Goal: Task Accomplishment & Management: Use online tool/utility

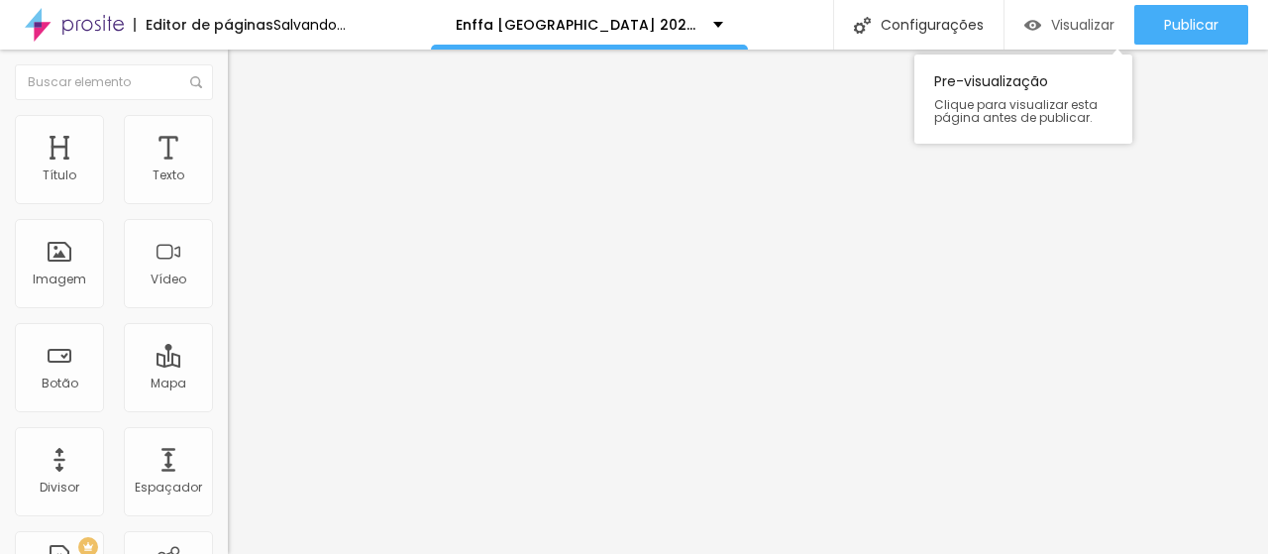
click at [1051, 31] on span "Visualizar" at bounding box center [1082, 25] width 63 height 16
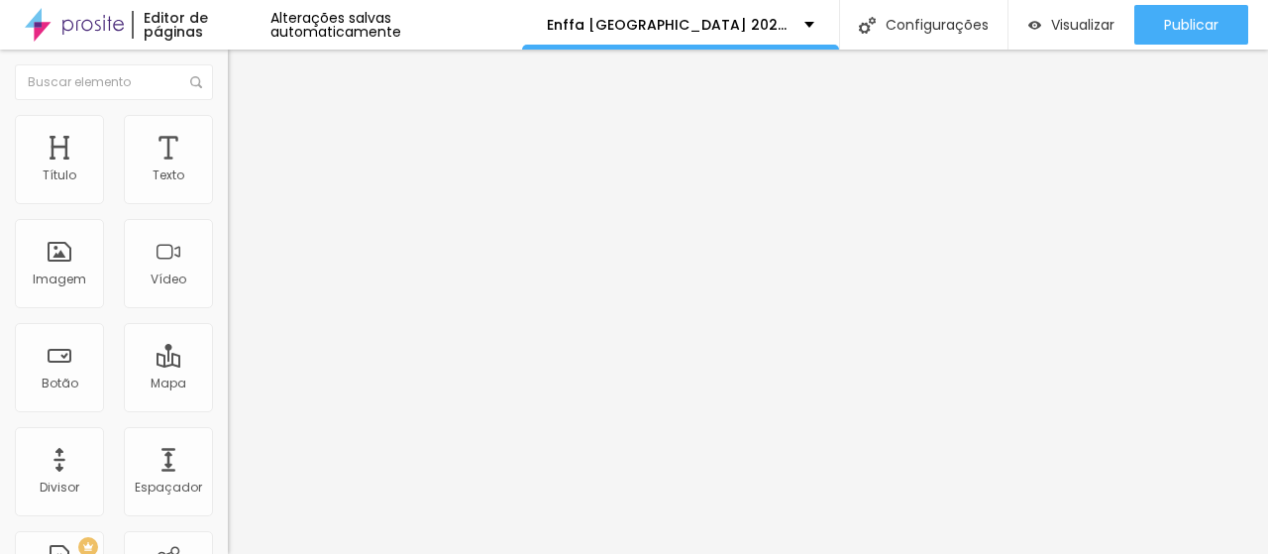
click at [228, 186] on input "Credenciamento gratuito" at bounding box center [347, 176] width 238 height 20
type input "C"
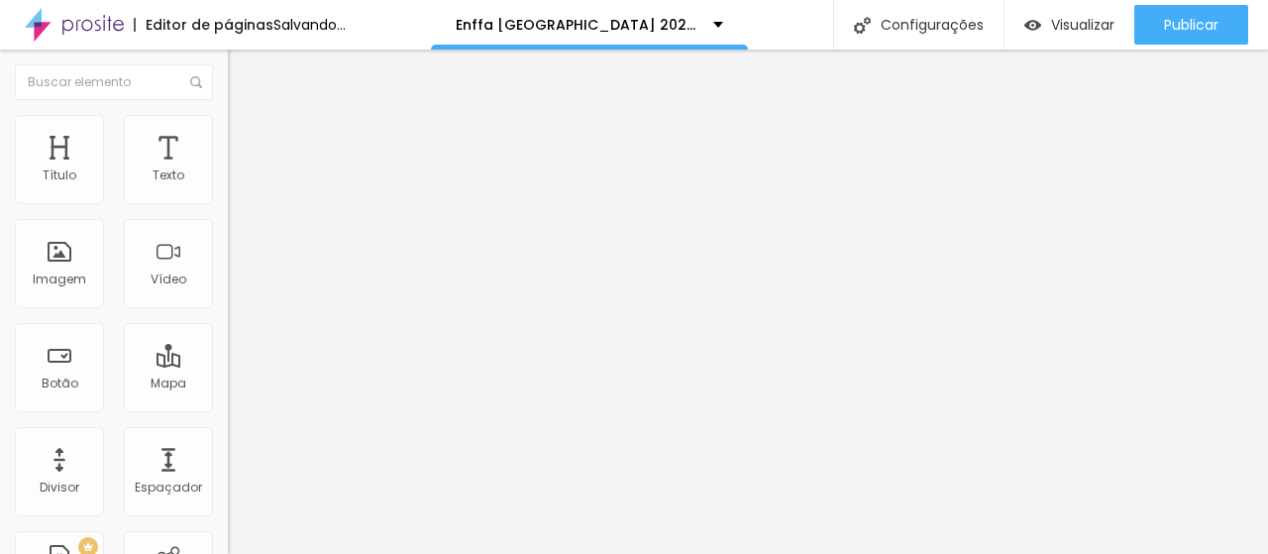
type input "CREDENCIAMENTO ÚNICO"
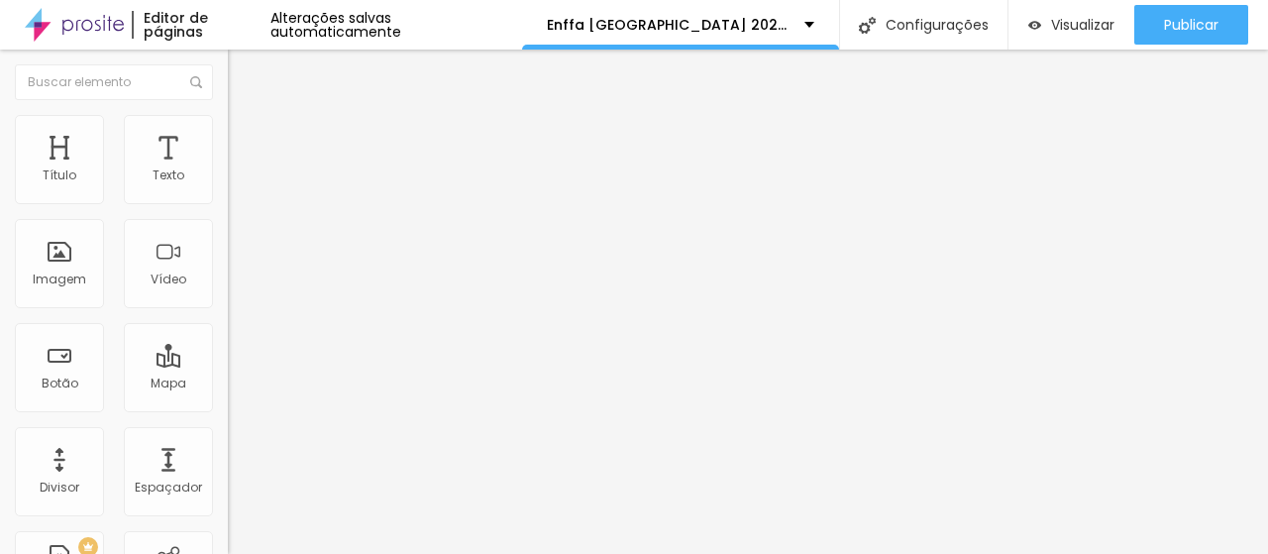
click at [228, 407] on input "https://www.sympla.com.br/evento/enffa-sao-paulo/2399511?referrer=www.google.co…" at bounding box center [347, 398] width 238 height 20
click at [228, 451] on div "URL Abrir em uma nova aba" at bounding box center [342, 415] width 228 height 78
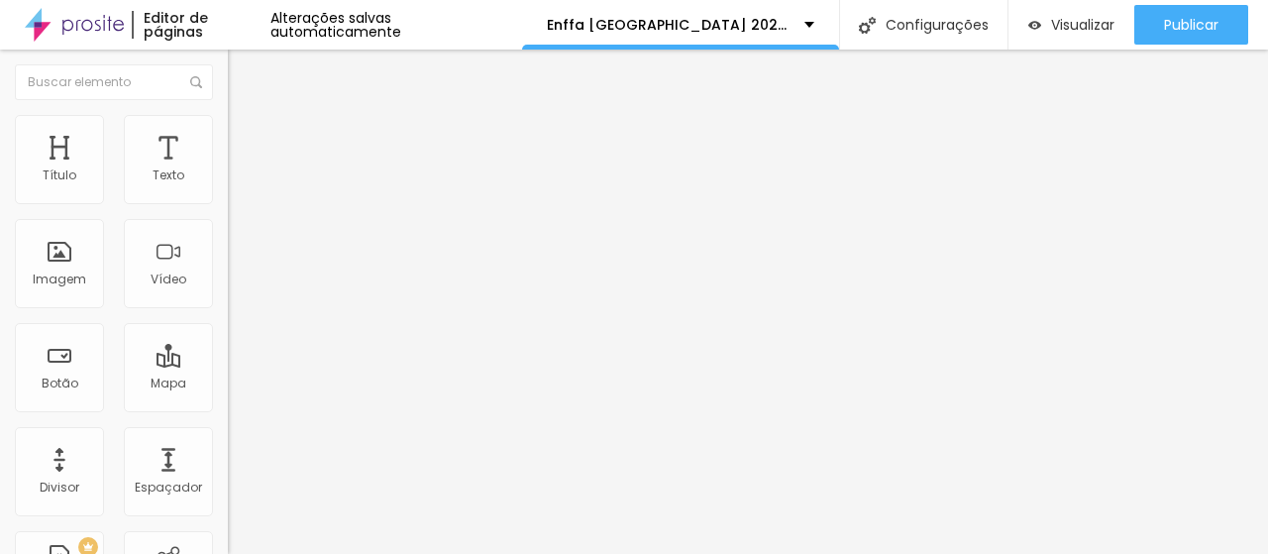
click at [228, 408] on input "text" at bounding box center [347, 398] width 238 height 20
paste input "[URL][DOMAIN_NAME][DOMAIN_NAME]"
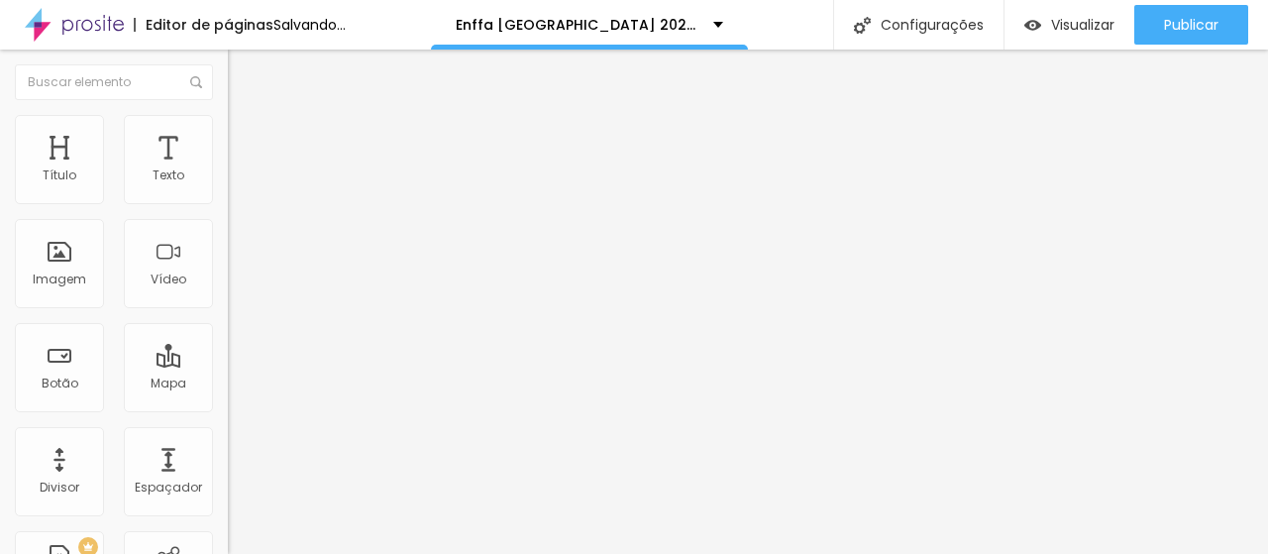
click at [228, 407] on input "[URL][DOMAIN_NAME][DOMAIN_NAME]" at bounding box center [347, 398] width 238 height 20
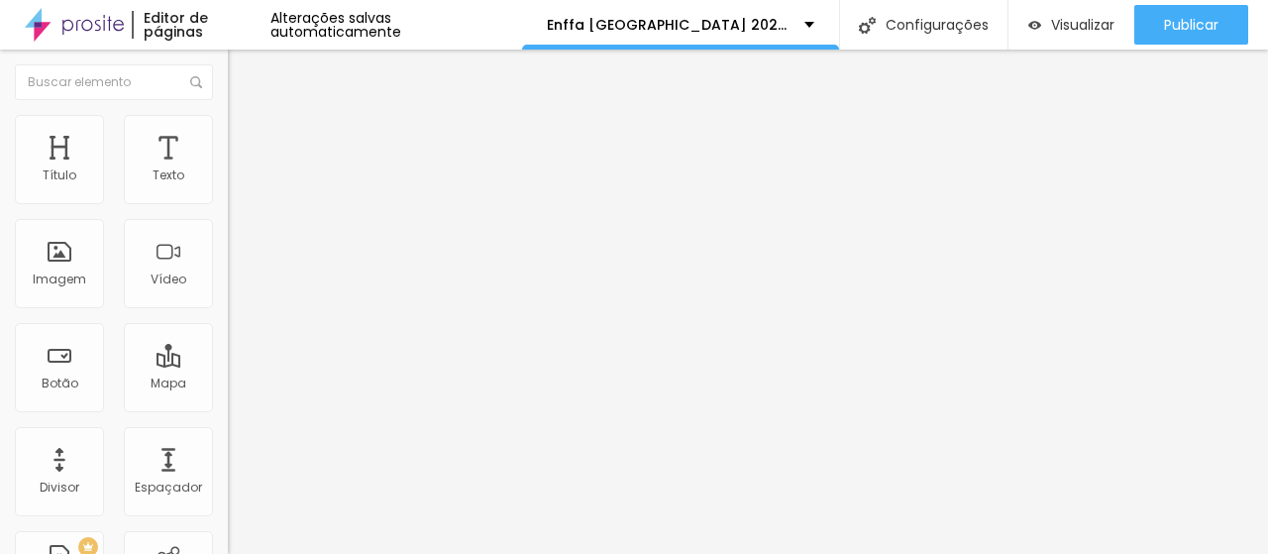
scroll to position [0, 0]
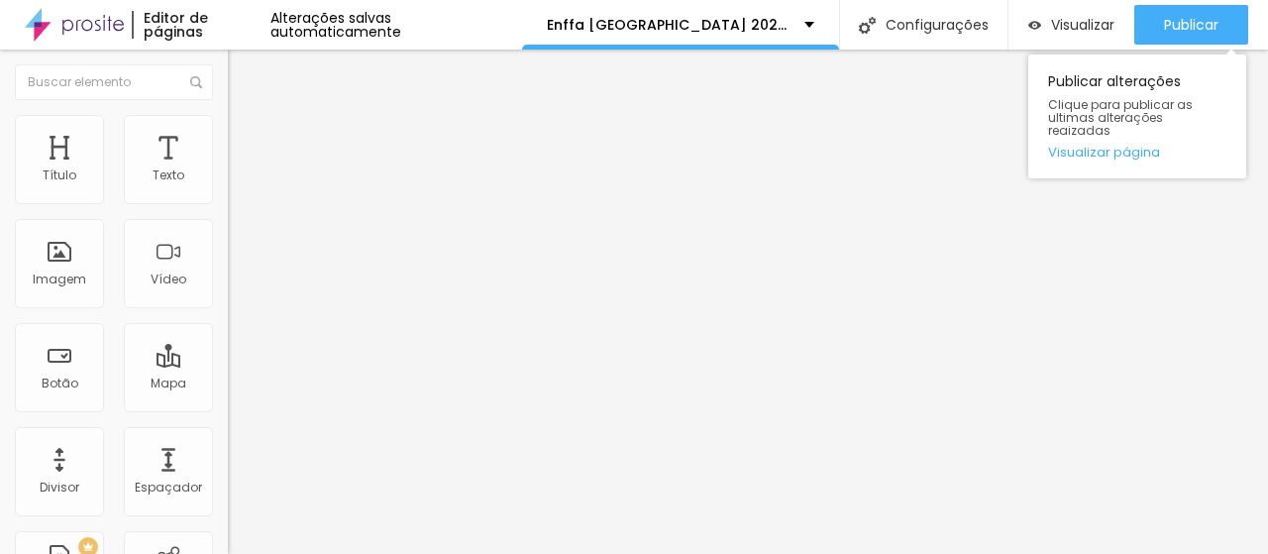
type input "[URL][DOMAIN_NAME][DOMAIN_NAME]"
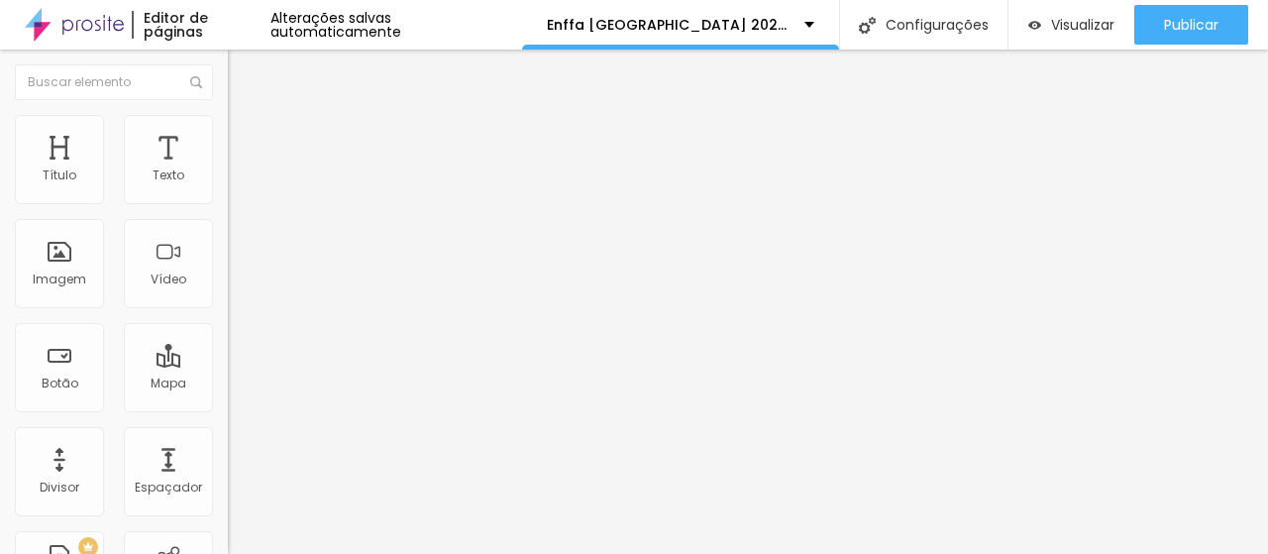
click at [228, 408] on input "https://www.sympla.com.br/evento/enffa-belo-horizonte/3005336?referrer=www.goog…" at bounding box center [347, 398] width 238 height 20
click at [228, 408] on input "#vipenffa" at bounding box center [347, 398] width 238 height 20
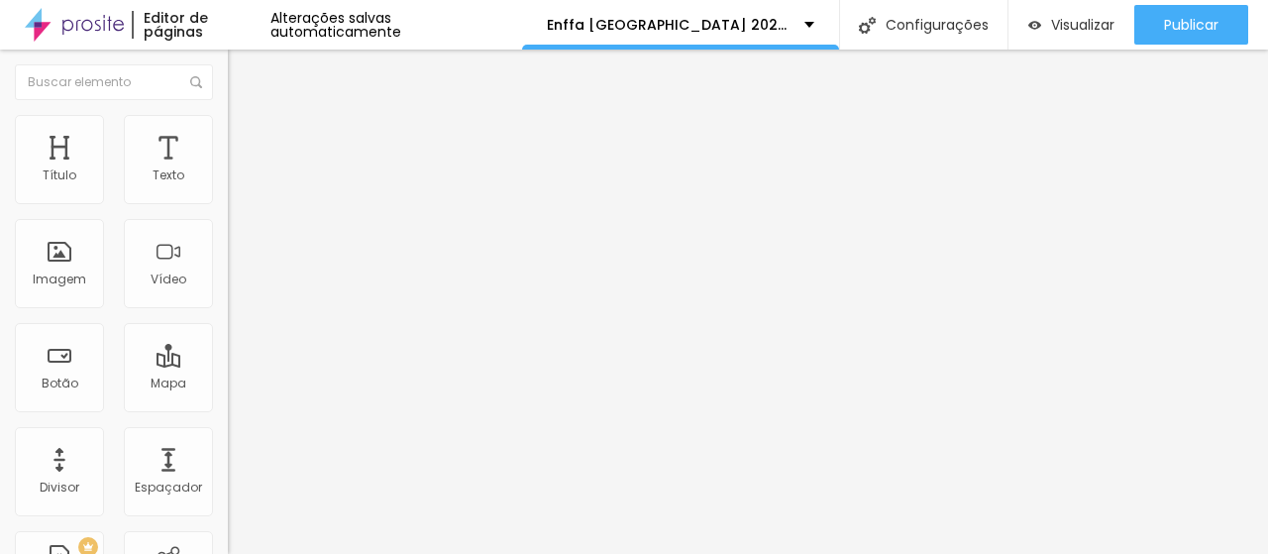
paste input "https://www.sympla.com.br/evento/enffa-belo-horizonte/3005336?referrer=www.goog…"
type input "https://www.sympla.com.br/evento/enffa-belo-horizonte/3005336?referrer=www.goog…"
click at [228, 186] on input "Comprar ingresso VIP" at bounding box center [347, 176] width 238 height 20
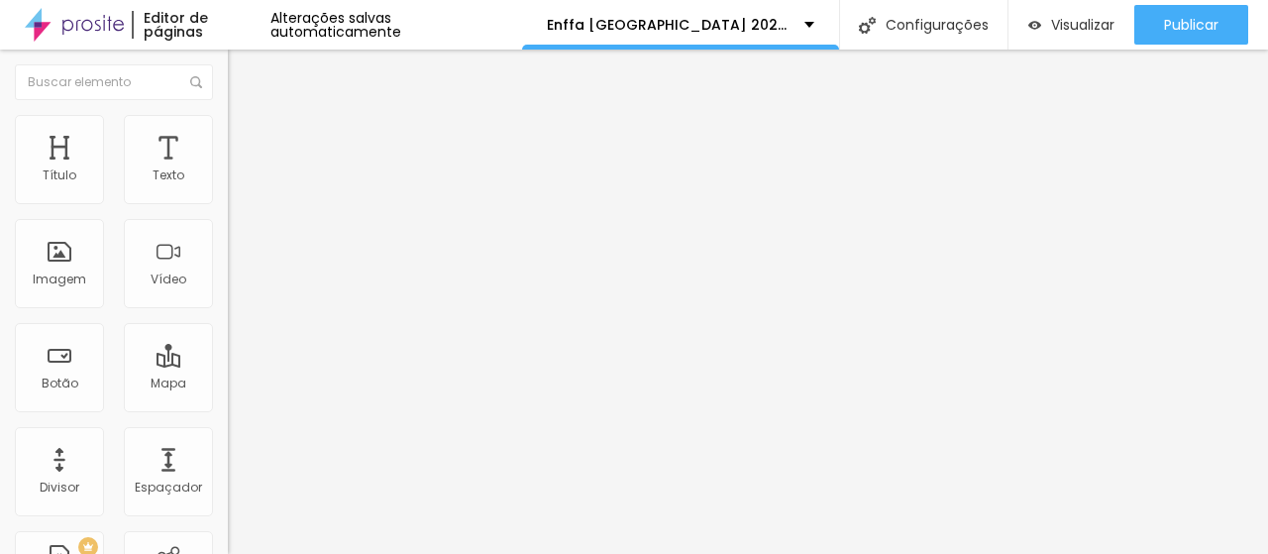
click at [228, 186] on input "Comprar ingresso VIP" at bounding box center [347, 176] width 238 height 20
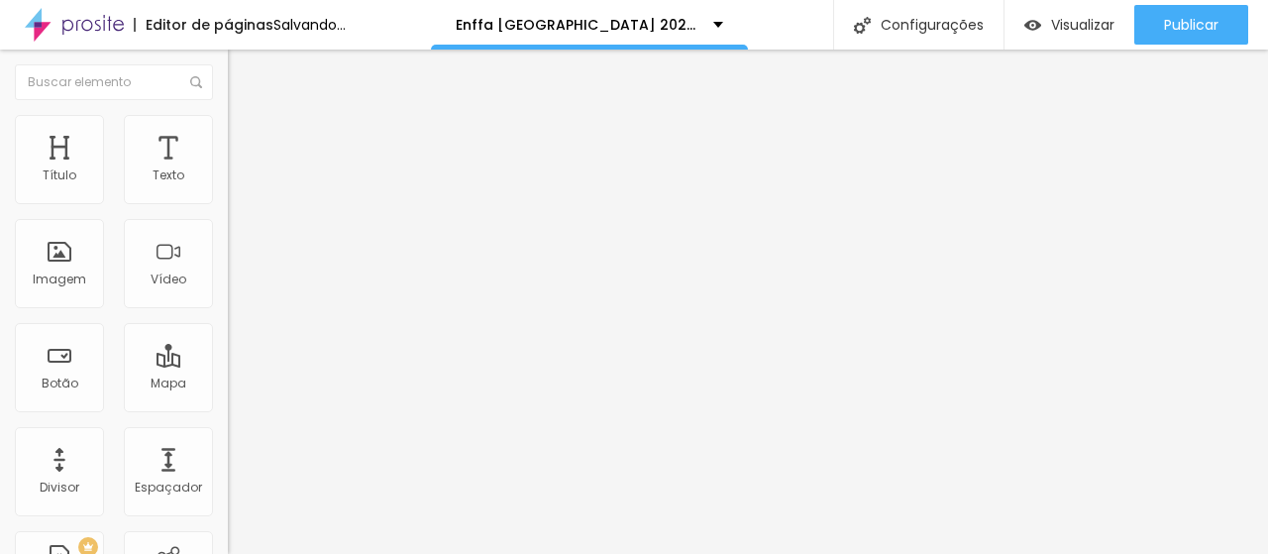
type input "c"
type input "CREDENCIAMENTO ÚNICO"
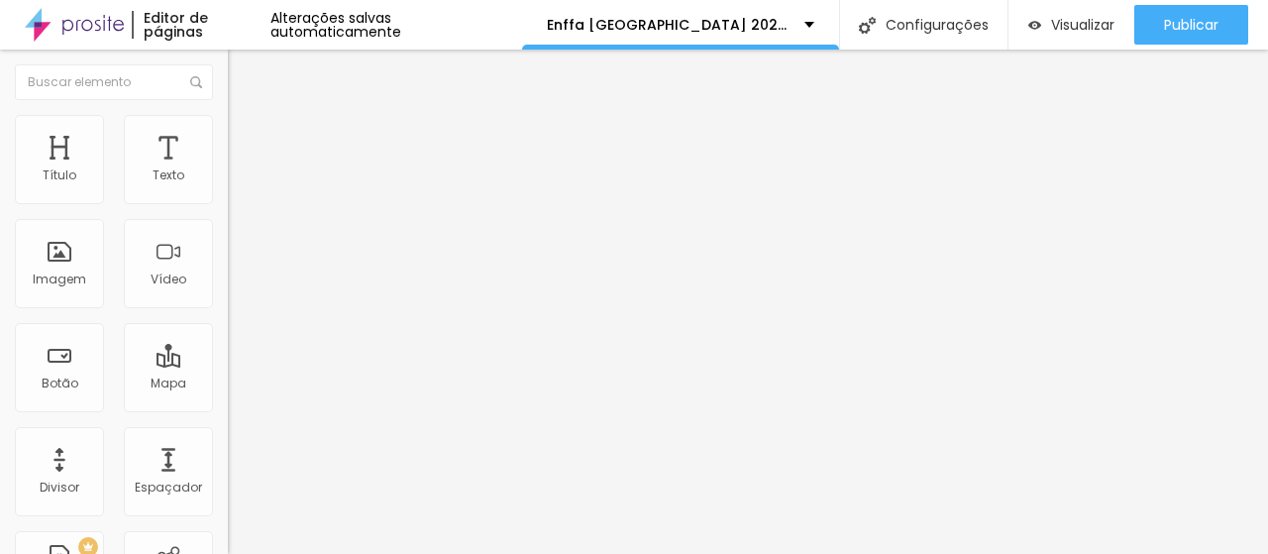
click at [228, 443] on div "Texto CREDENCIAMENTO ÚNICO Alinhamento Tamanho Normal Pequeno Normal Grande Lin…" at bounding box center [342, 299] width 228 height 288
click at [228, 433] on div at bounding box center [342, 433] width 228 height 0
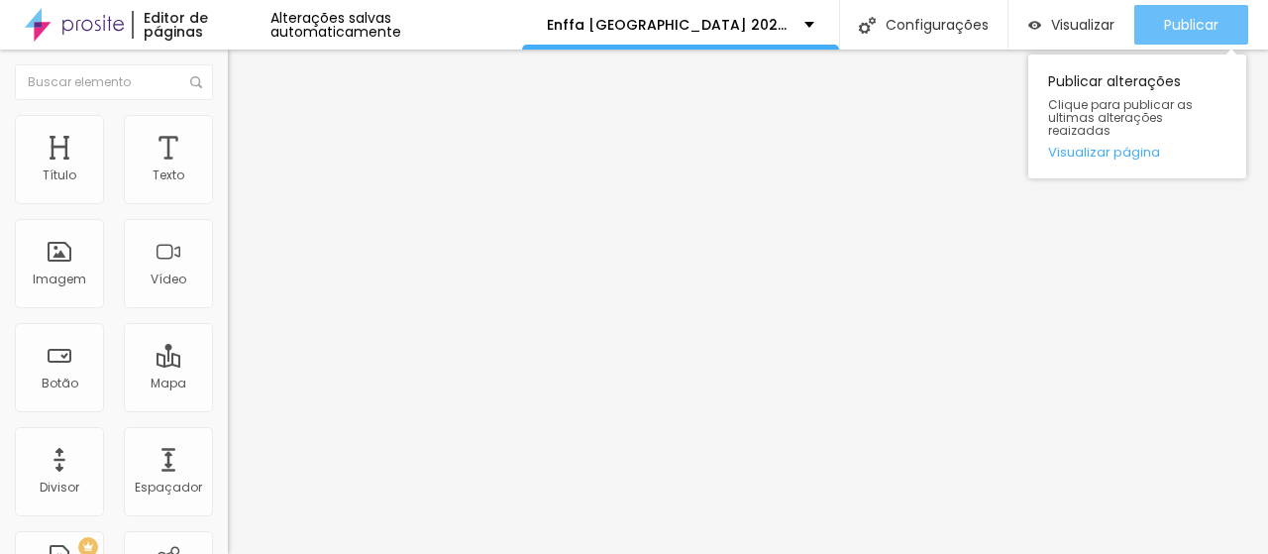
click at [1179, 34] on div "Publicar" at bounding box center [1191, 25] width 54 height 40
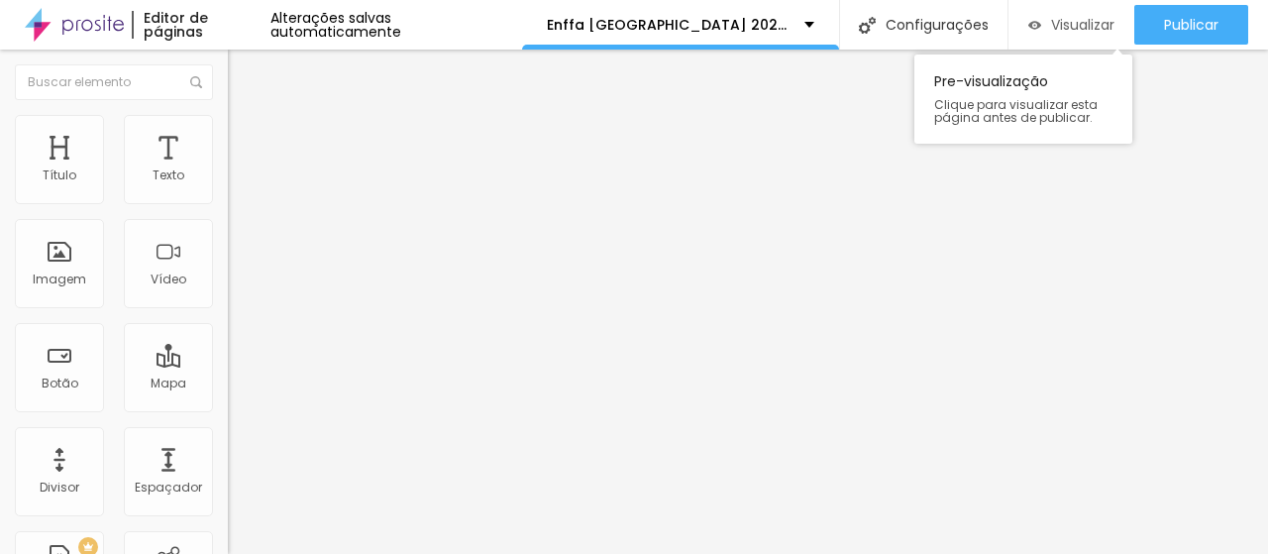
click at [1071, 12] on div "Visualizar" at bounding box center [1071, 25] width 86 height 40
click at [228, 408] on input "#credenciamento" at bounding box center [347, 398] width 238 height 20
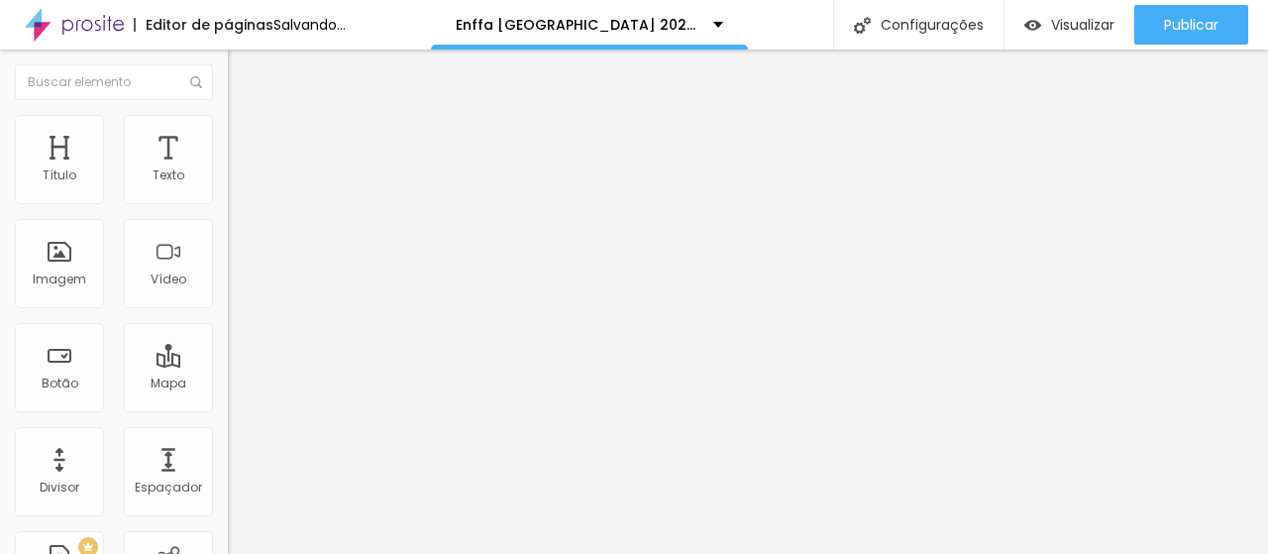
type input "#"
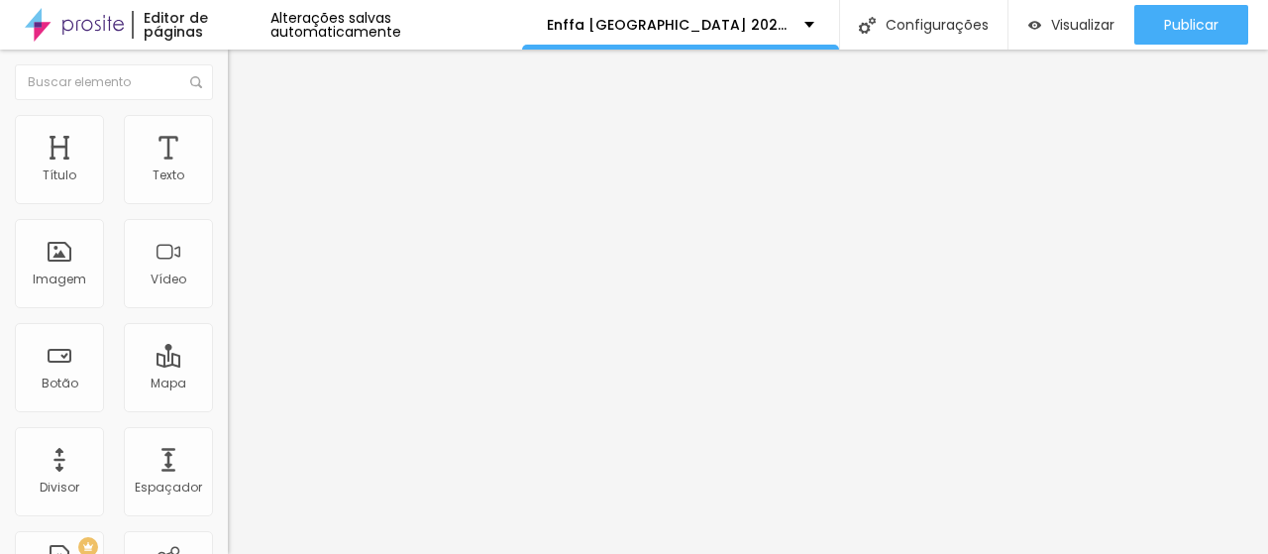
paste input "https://www.sympla.com.br/evento/enffa-belo-horizonte/3005336?referrer=www.goog…"
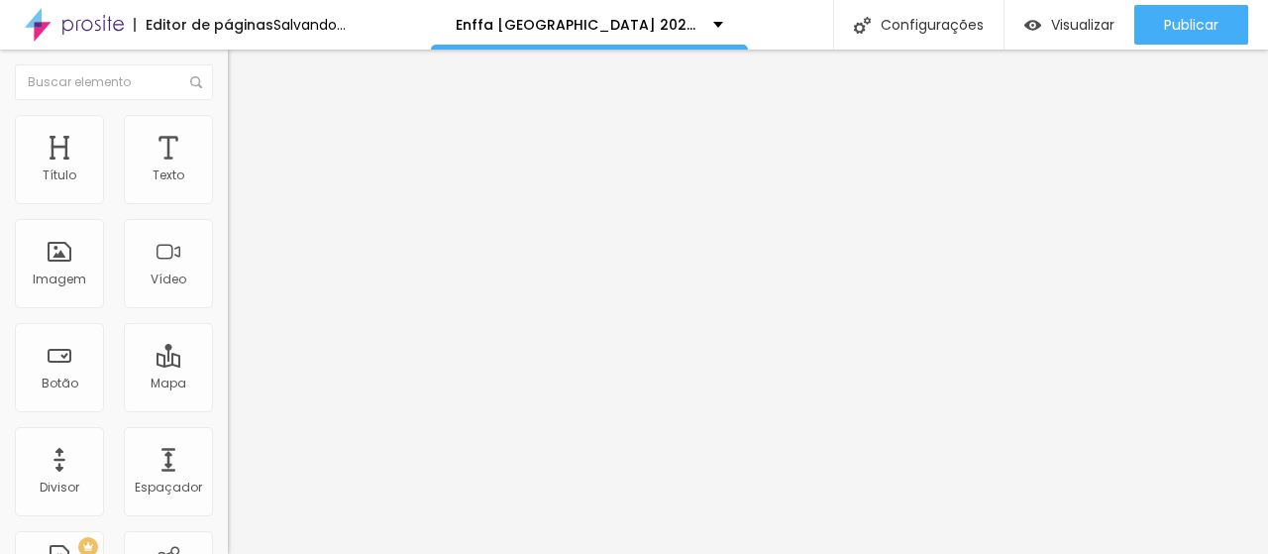
type input "https://www.sympla.com.br/evento/enffa-belo-horizonte/3005336?referrer=www.goog…"
click at [228, 186] on input "Credenciamento gratuito" at bounding box center [347, 176] width 238 height 20
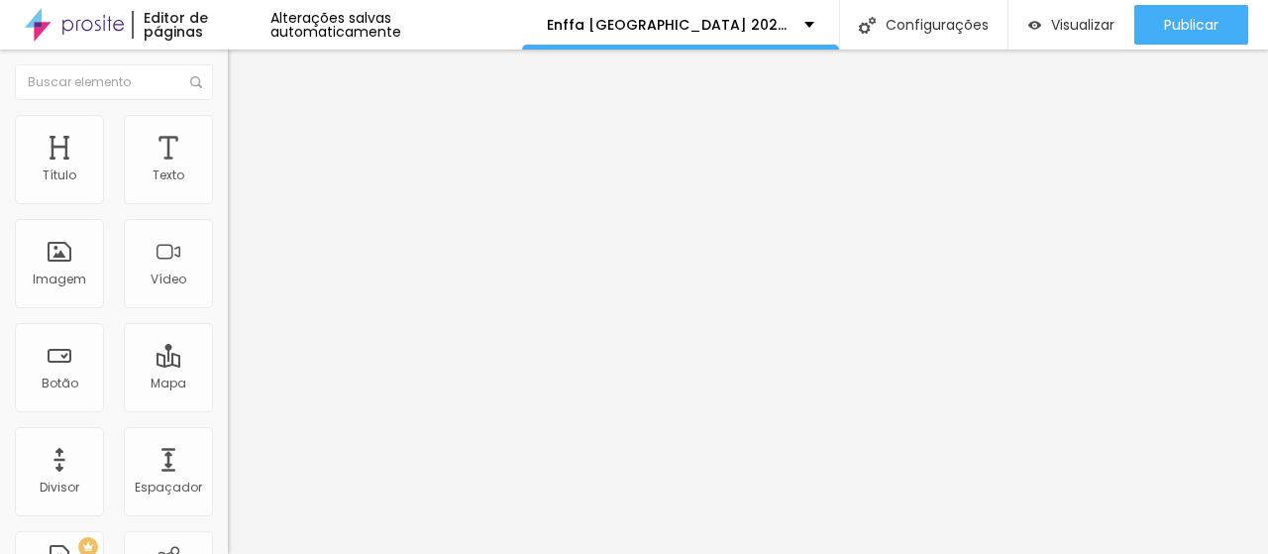
click at [228, 186] on input "Credenciamento gratuito" at bounding box center [347, 176] width 238 height 20
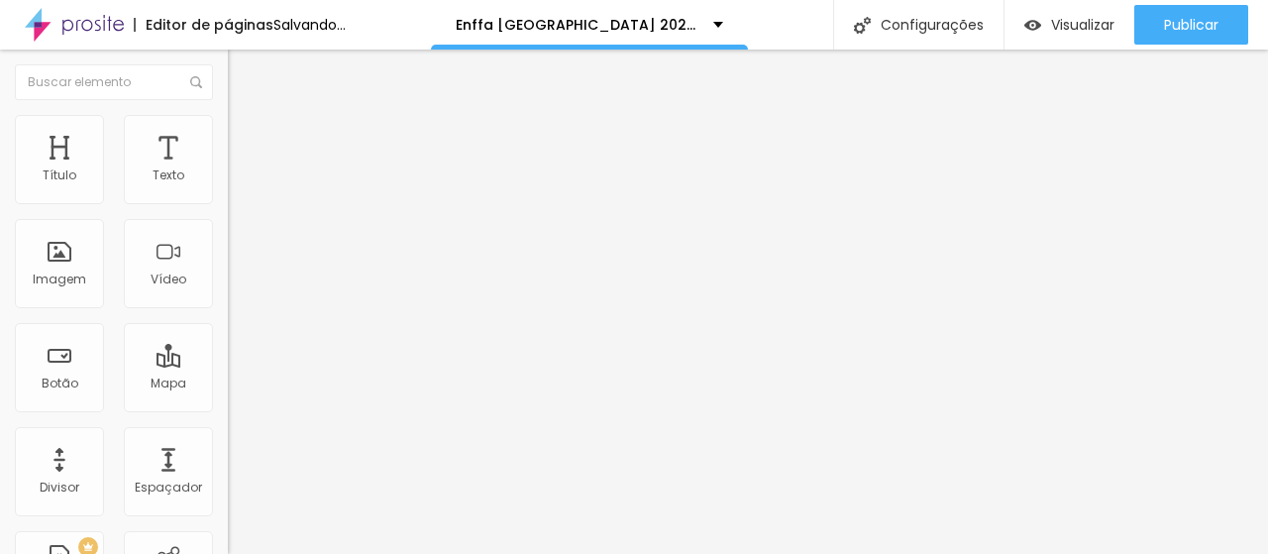
type input "CREDENCIAMENTO ÚNICO"
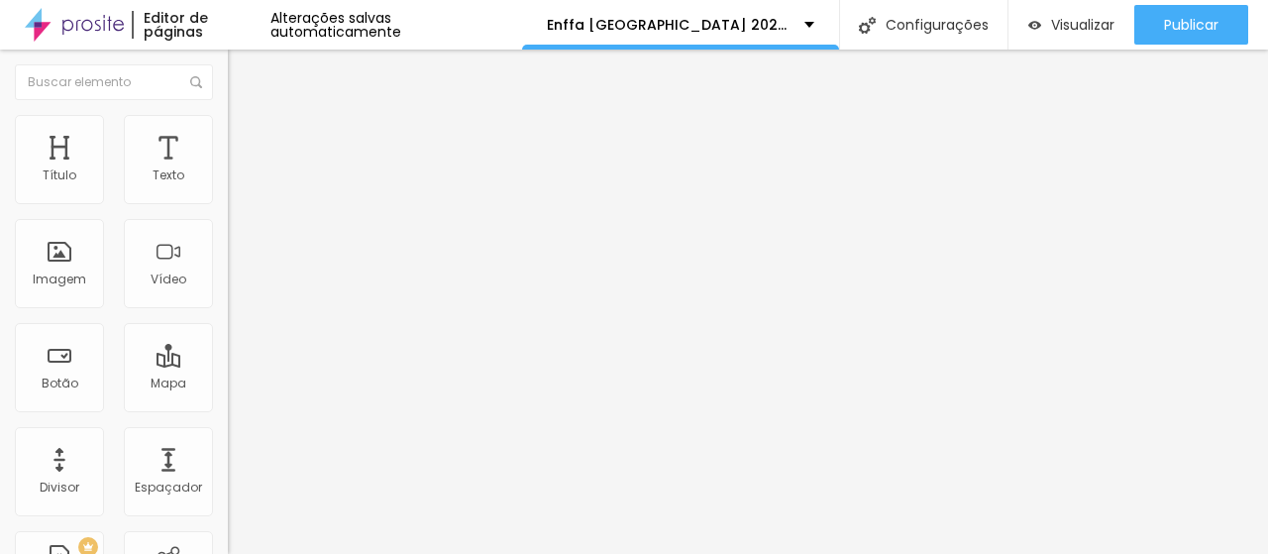
click at [228, 408] on input "#credenciamento" at bounding box center [347, 398] width 238 height 20
paste input "https://www.sympla.com.br/evento/enffa-belo-horizonte/3005336?referrer=www.goog…"
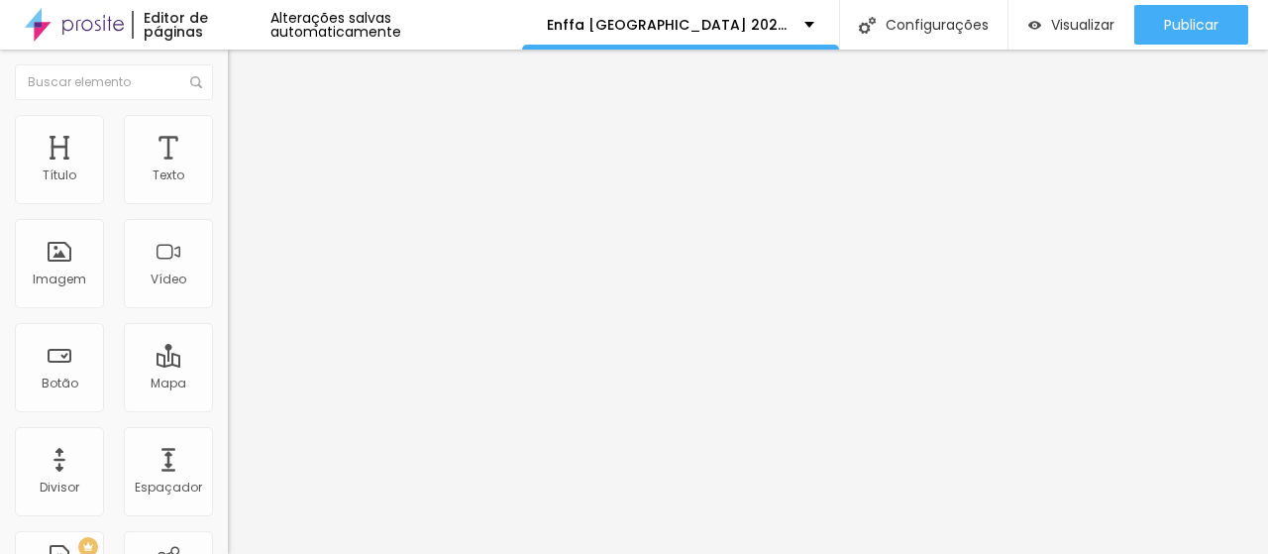
scroll to position [0, 382]
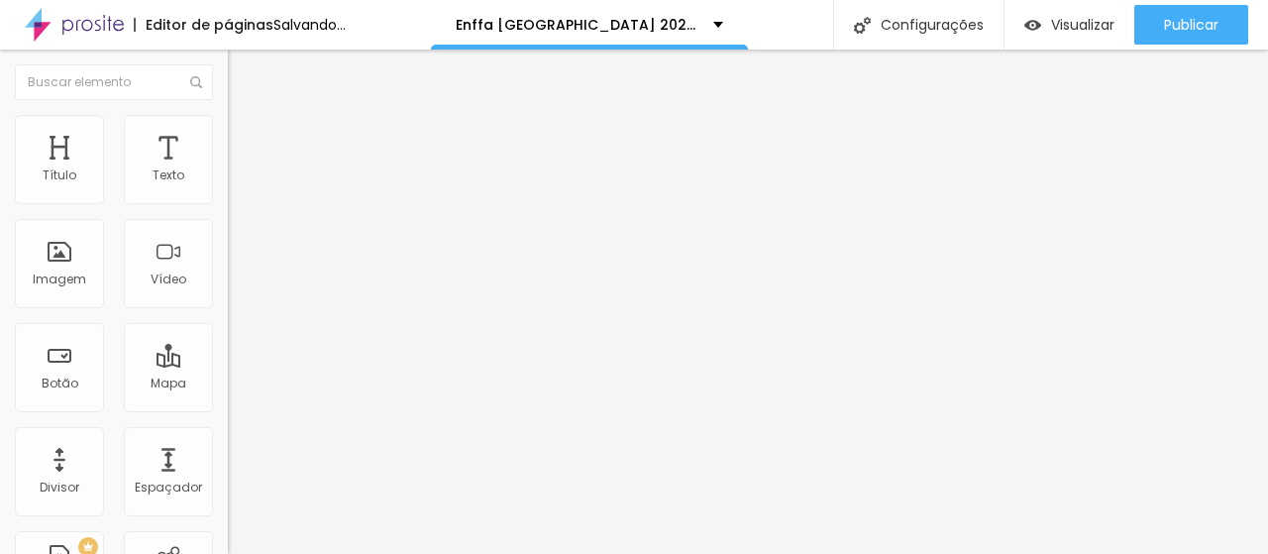
type input "https://www.sympla.com.br/evento/enffa-belo-horizonte/3005336?referrer=www.goog…"
click at [228, 186] on input "Credenciamento gratuito" at bounding box center [347, 176] width 238 height 20
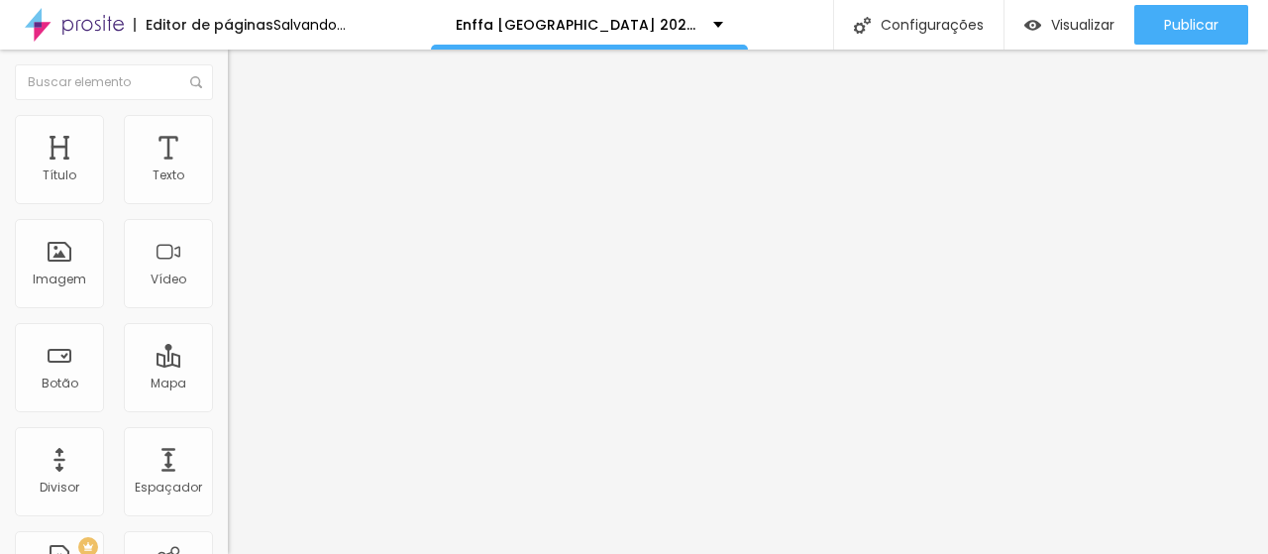
type input "CREDENCIAMENTO ÚNICO"
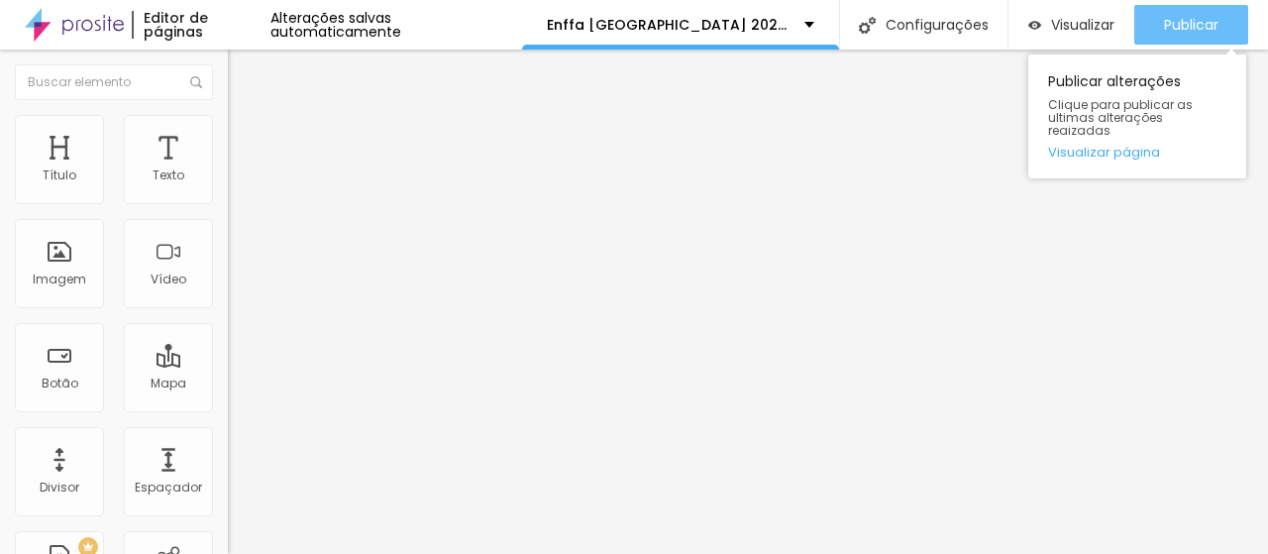
click at [1206, 12] on div "Publicar" at bounding box center [1191, 25] width 54 height 40
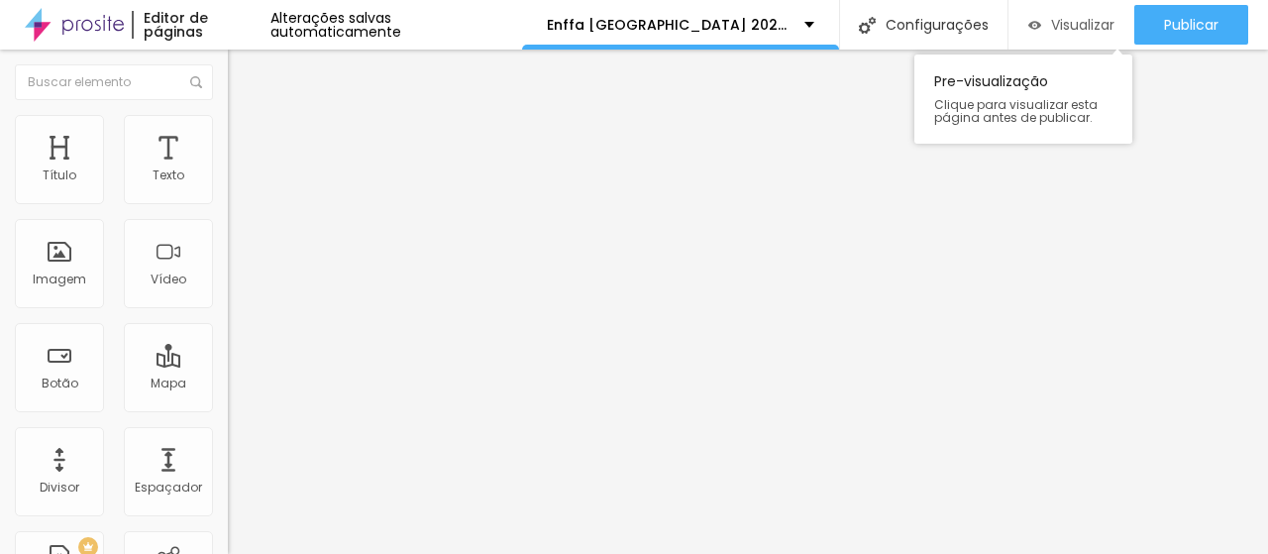
click at [1076, 23] on span "Visualizar" at bounding box center [1082, 25] width 63 height 16
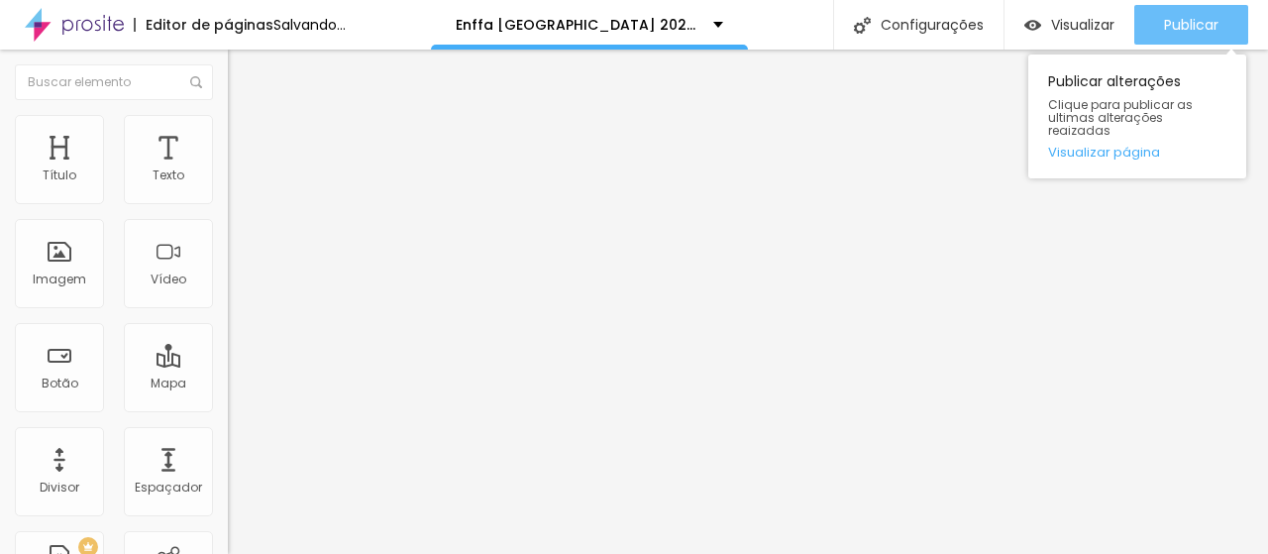
click at [1194, 34] on div "Publicar" at bounding box center [1191, 25] width 54 height 40
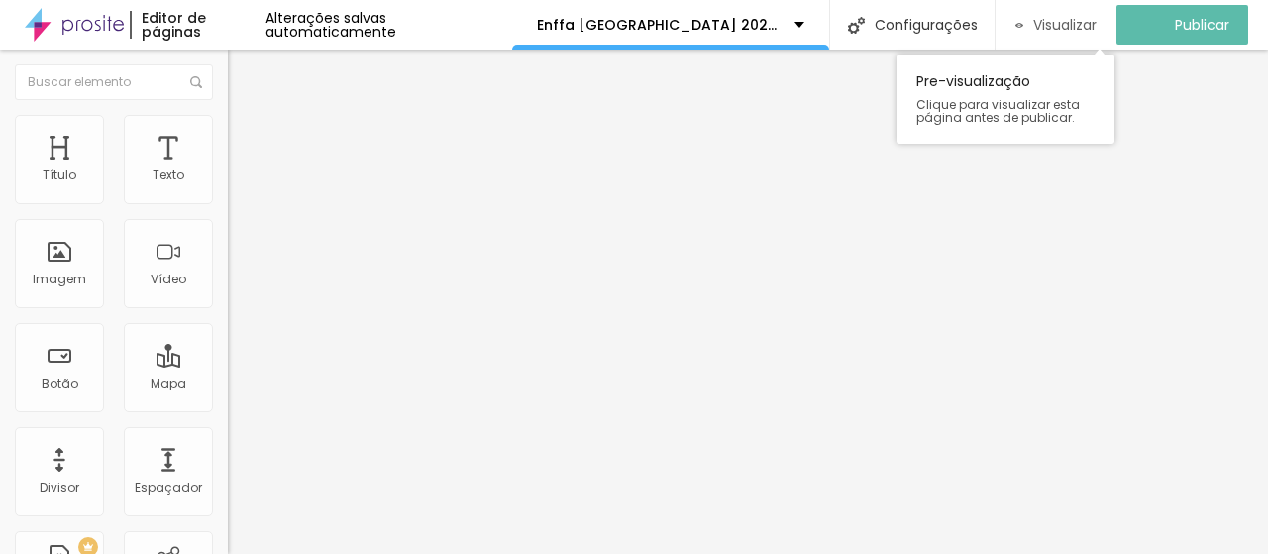
click at [1078, 33] on span "Visualizar" at bounding box center [1064, 25] width 63 height 16
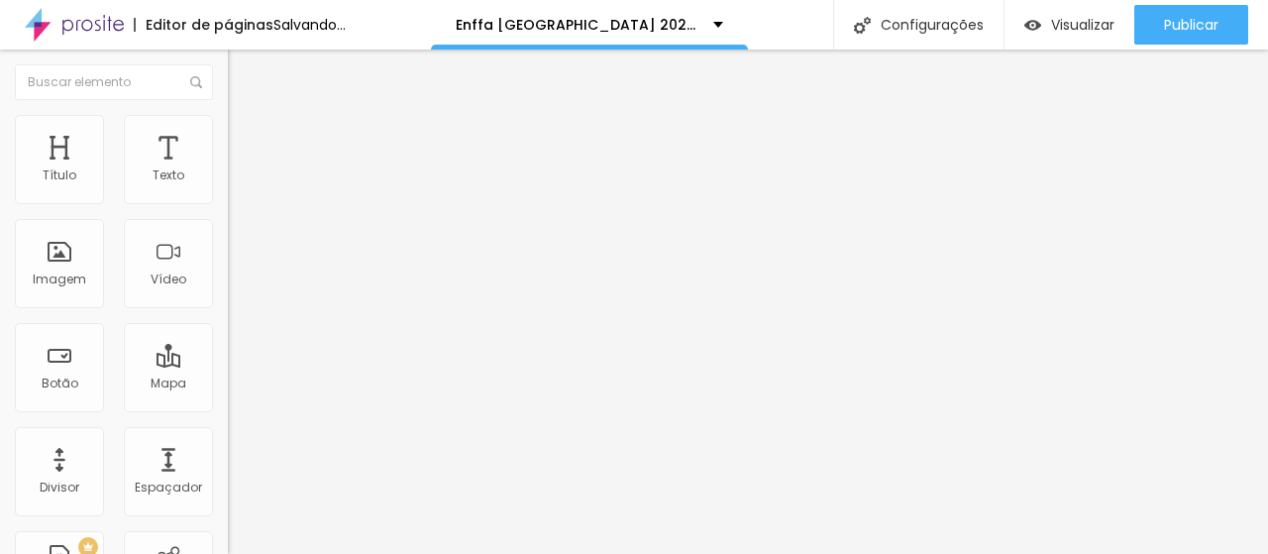
click at [228, 170] on span "Trocar imagem" at bounding box center [282, 162] width 108 height 17
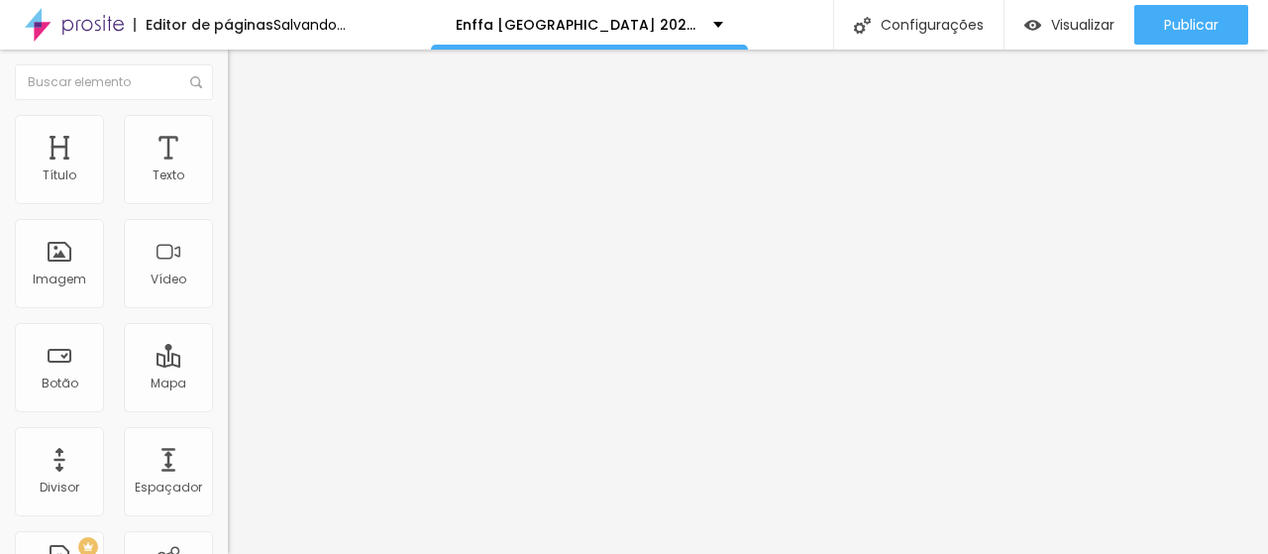
click at [228, 170] on span "Trocar imagem" at bounding box center [282, 162] width 108 height 17
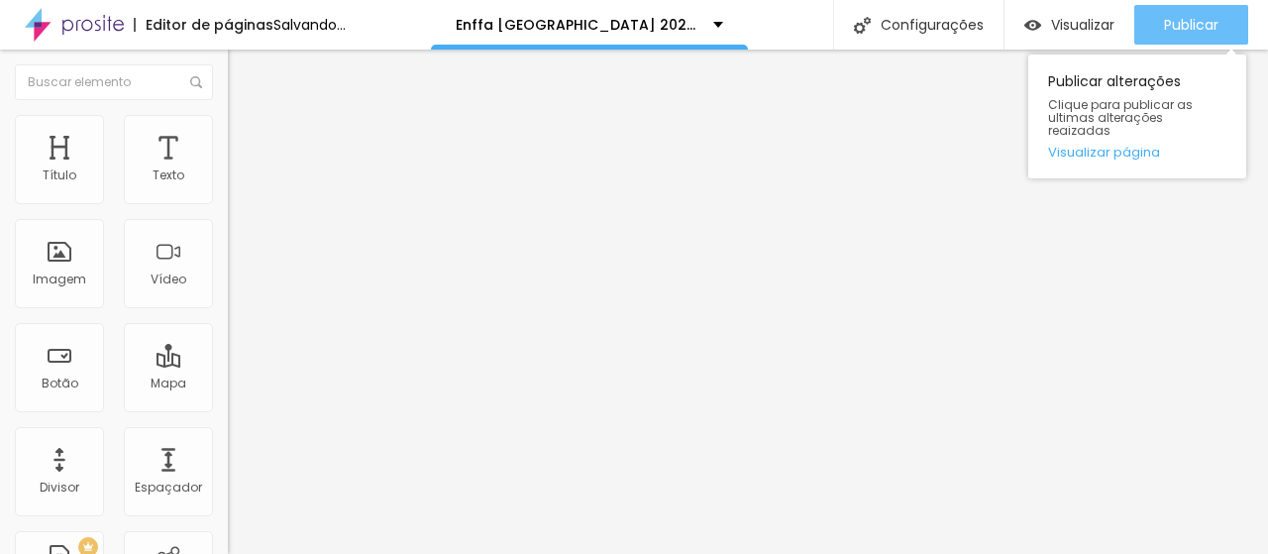
click at [1194, 24] on span "Publicar" at bounding box center [1191, 25] width 54 height 16
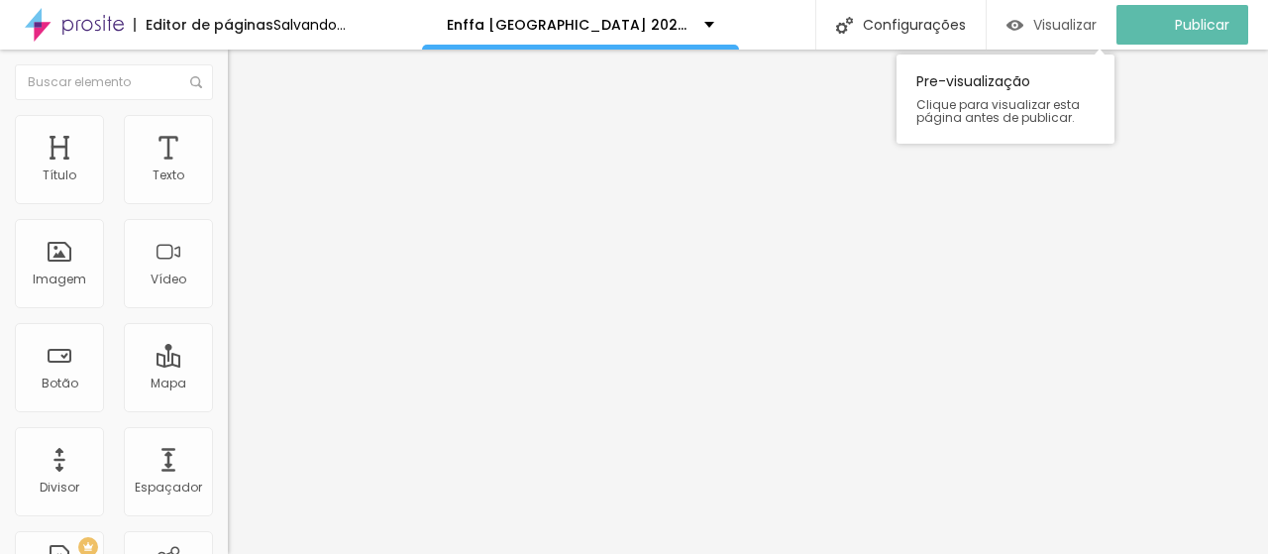
click at [1096, 21] on span "Visualizar" at bounding box center [1064, 25] width 63 height 16
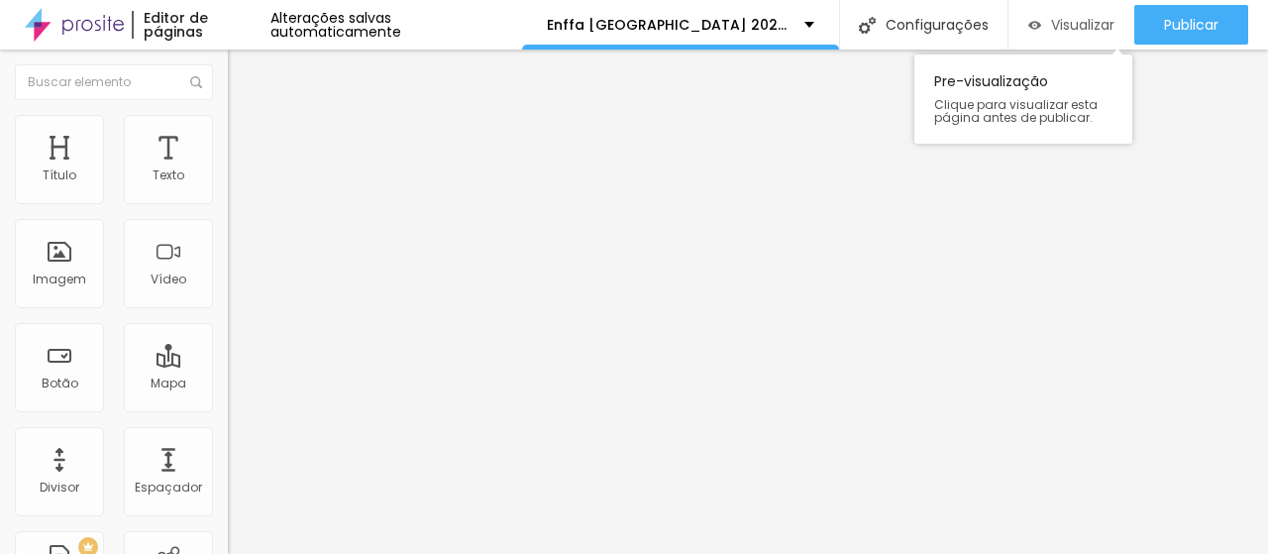
click at [1055, 34] on div "Visualizar" at bounding box center [1071, 25] width 86 height 40
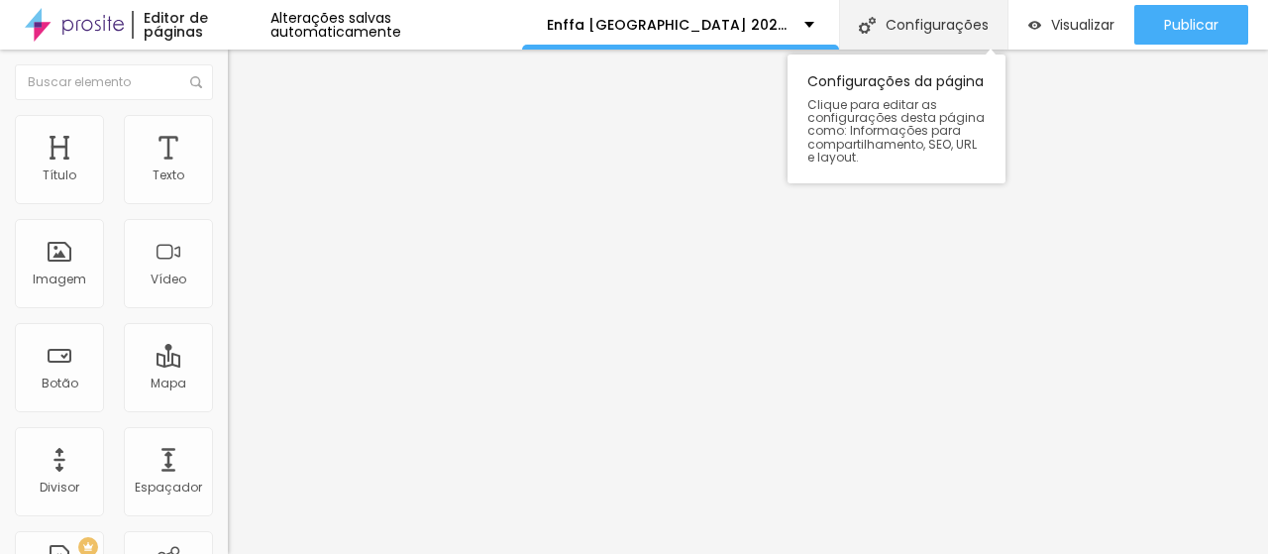
click at [934, 17] on div "Configurações" at bounding box center [923, 25] width 168 height 50
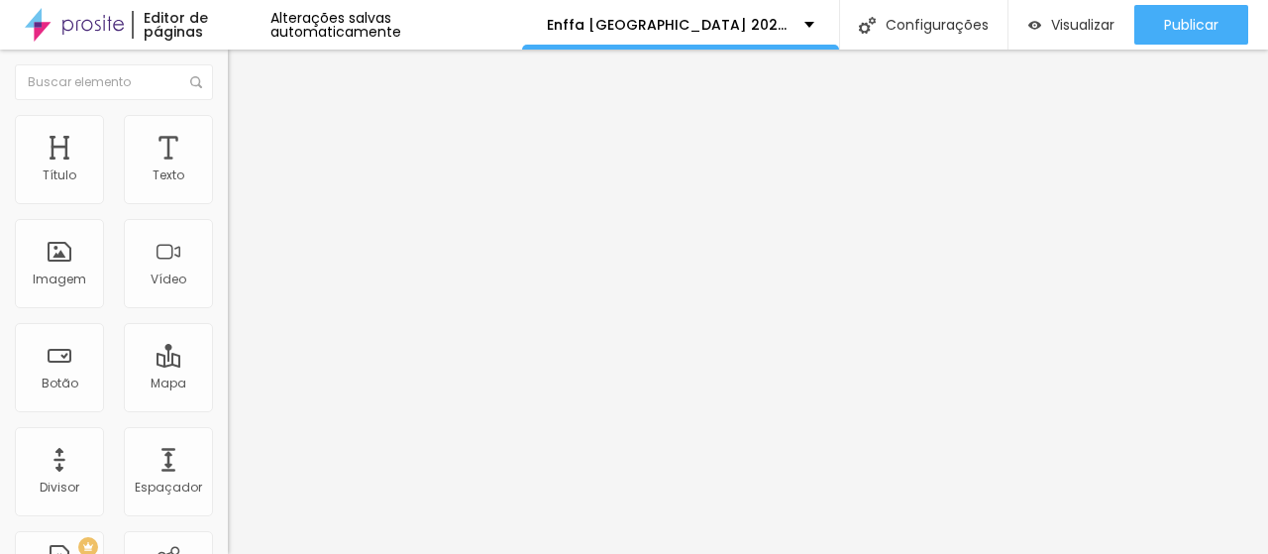
drag, startPoint x: 615, startPoint y: 185, endPoint x: 431, endPoint y: 179, distance: 184.3
type input "ENFFA BRASIL 2026"
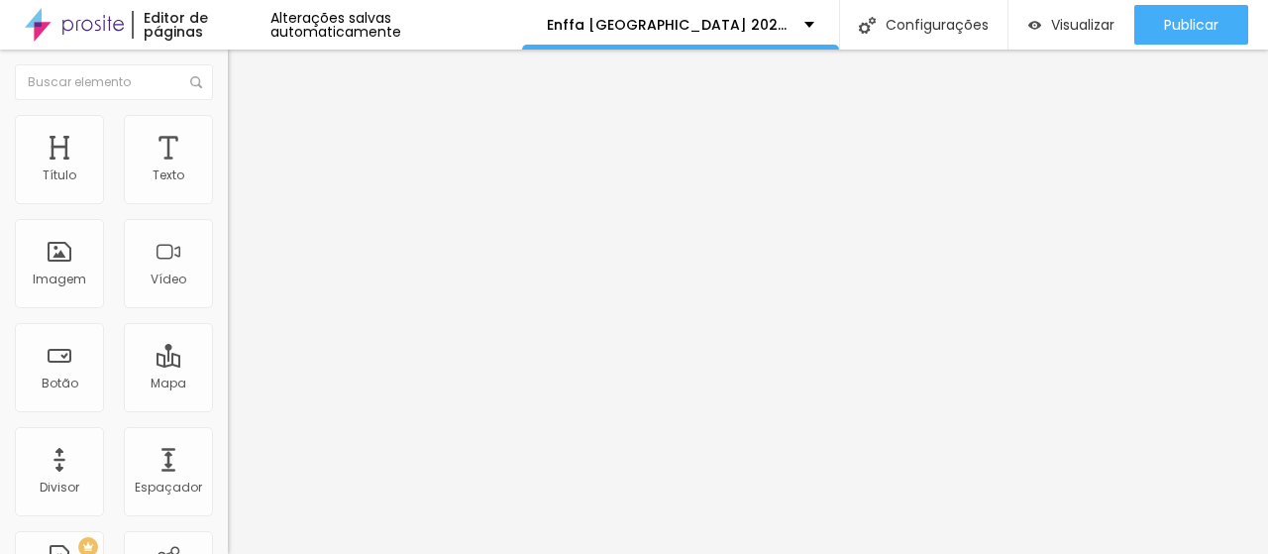
type input "/enffa-brasil-2026"
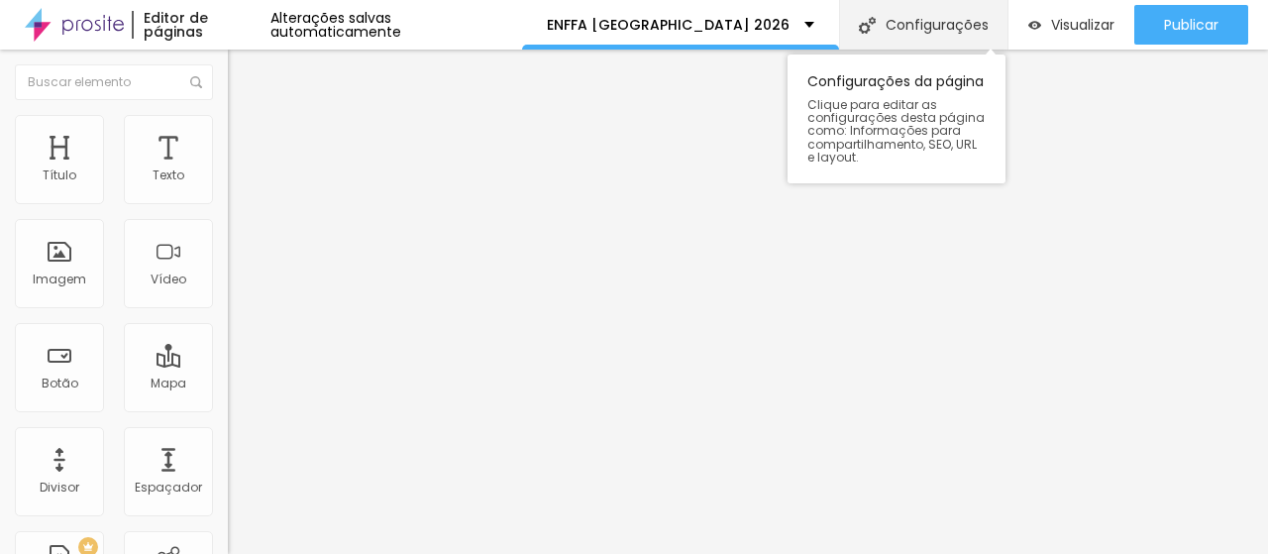
click at [909, 39] on div "Configurações" at bounding box center [923, 25] width 168 height 50
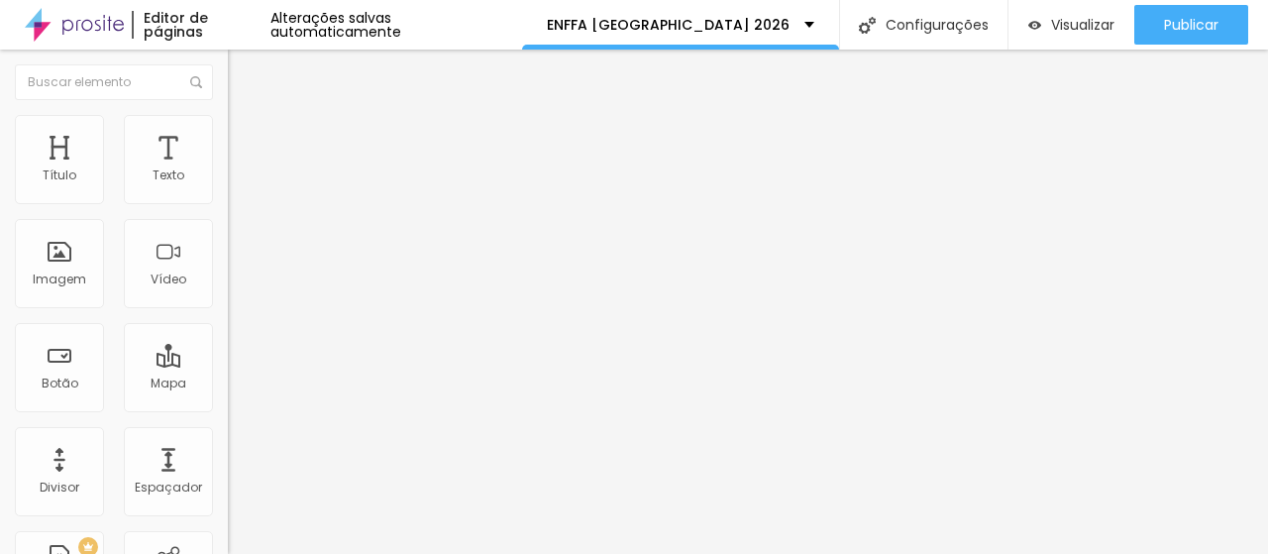
click at [83, 32] on img at bounding box center [74, 25] width 99 height 50
click at [228, 115] on img at bounding box center [237, 124] width 18 height 18
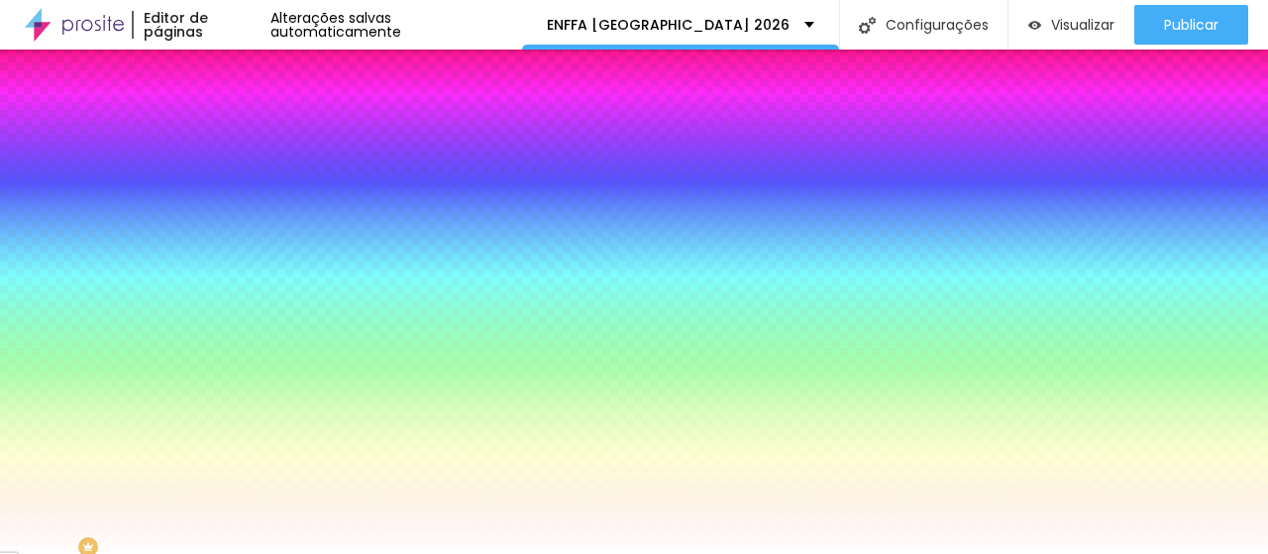
click at [228, 189] on div at bounding box center [342, 189] width 228 height 0
drag, startPoint x: 99, startPoint y: 231, endPoint x: 75, endPoint y: 252, distance: 31.6
click at [83, 286] on div at bounding box center [634, 277] width 1268 height 554
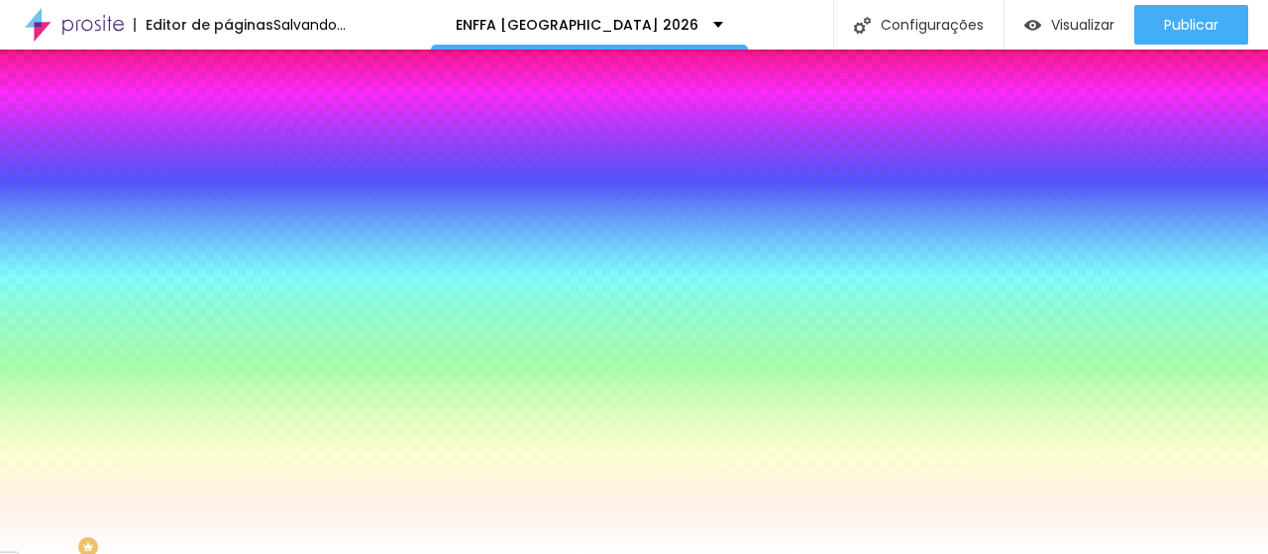
type input "#0E0907"
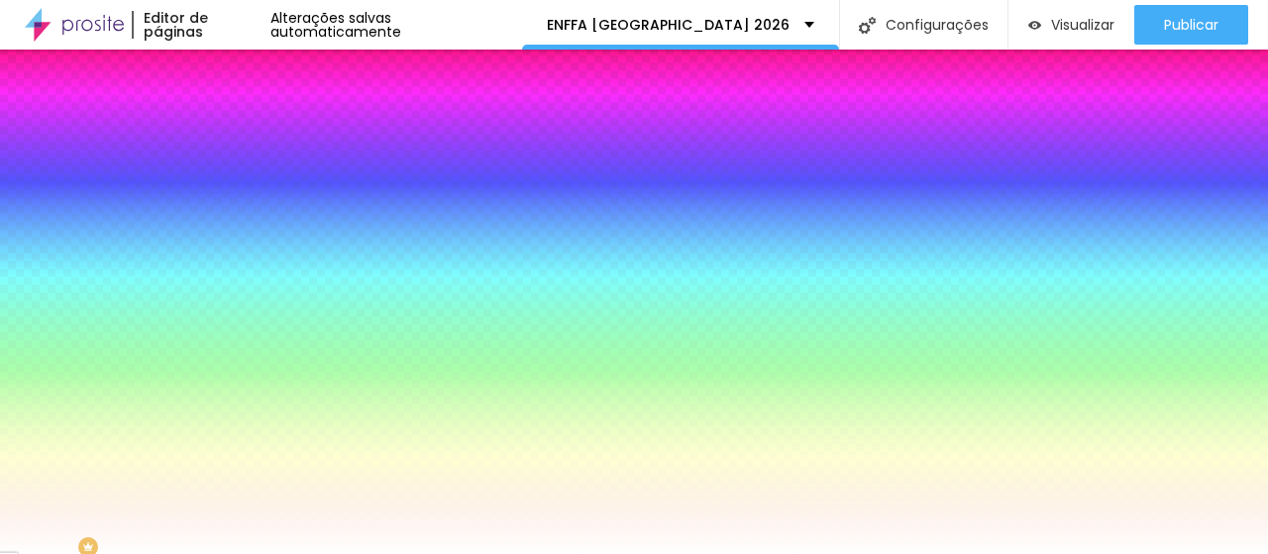
drag, startPoint x: 78, startPoint y: 306, endPoint x: 78, endPoint y: 366, distance: 60.4
click at [78, 366] on div at bounding box center [634, 277] width 1268 height 554
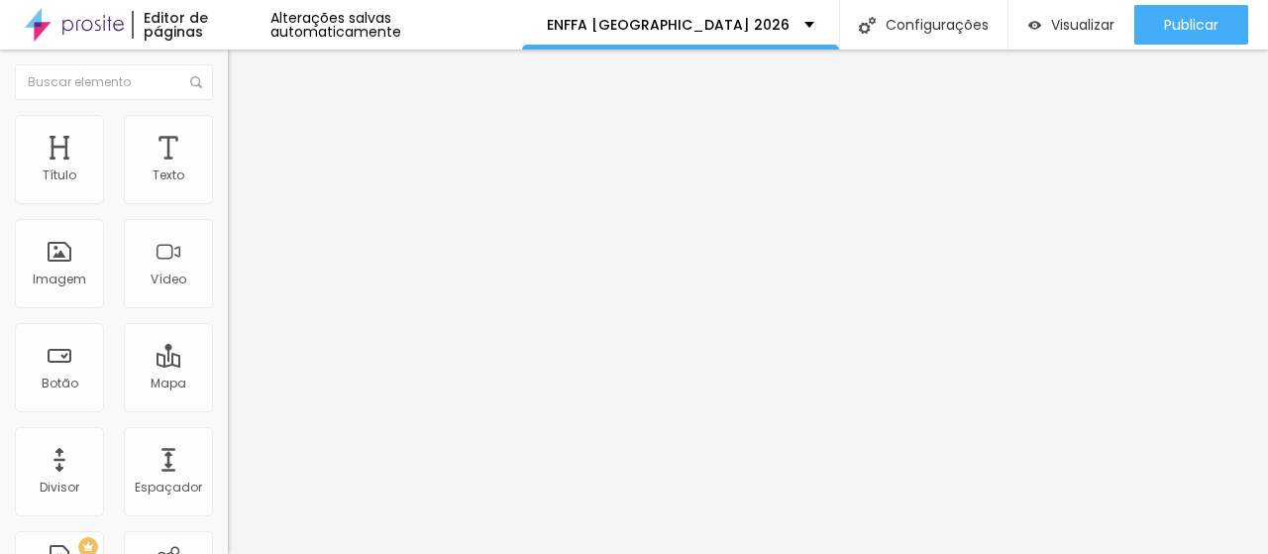
click at [246, 137] on span "Estilo" at bounding box center [261, 128] width 31 height 17
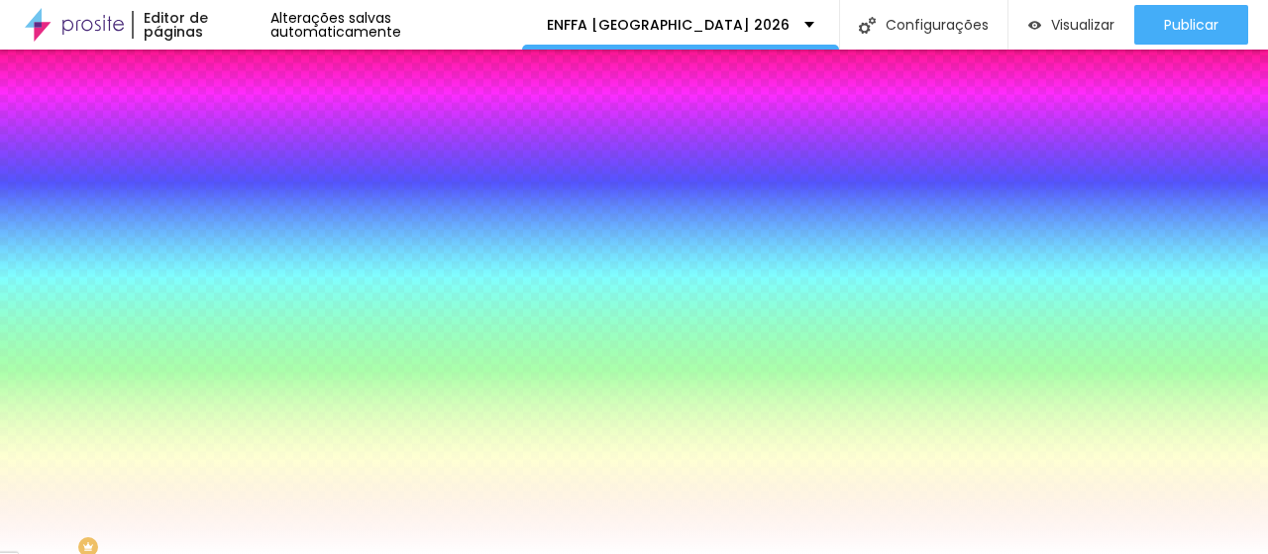
click at [228, 189] on div at bounding box center [342, 189] width 228 height 0
drag, startPoint x: 104, startPoint y: 229, endPoint x: 73, endPoint y: 290, distance: 68.7
click at [77, 309] on div at bounding box center [634, 277] width 1268 height 554
type input "#101007"
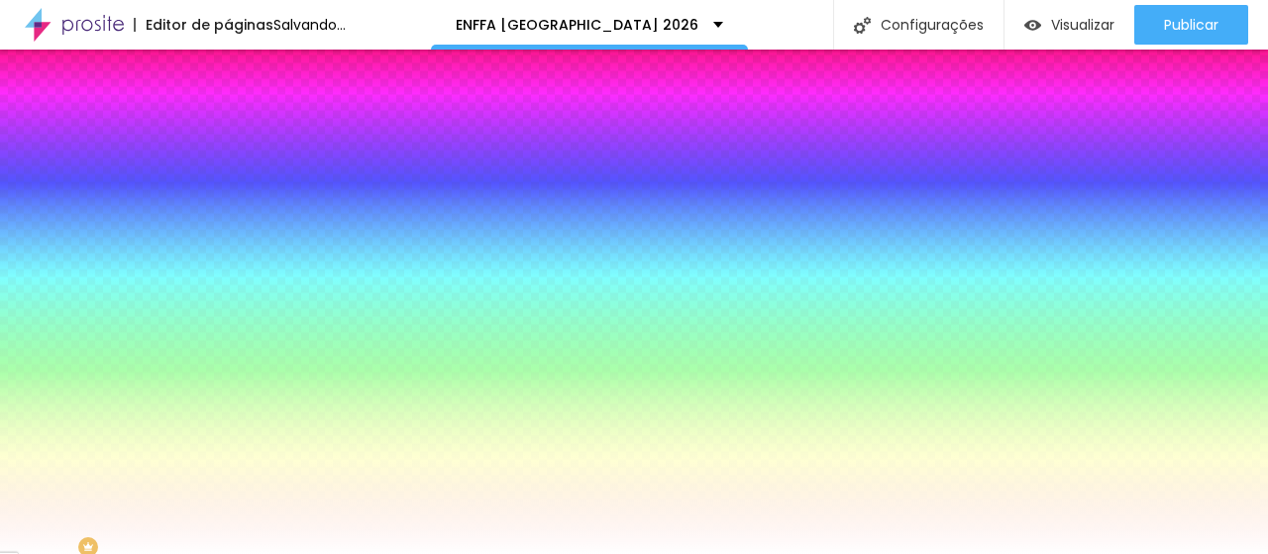
drag, startPoint x: 74, startPoint y: 308, endPoint x: 84, endPoint y: 367, distance: 60.2
click at [84, 367] on div at bounding box center [634, 277] width 1268 height 554
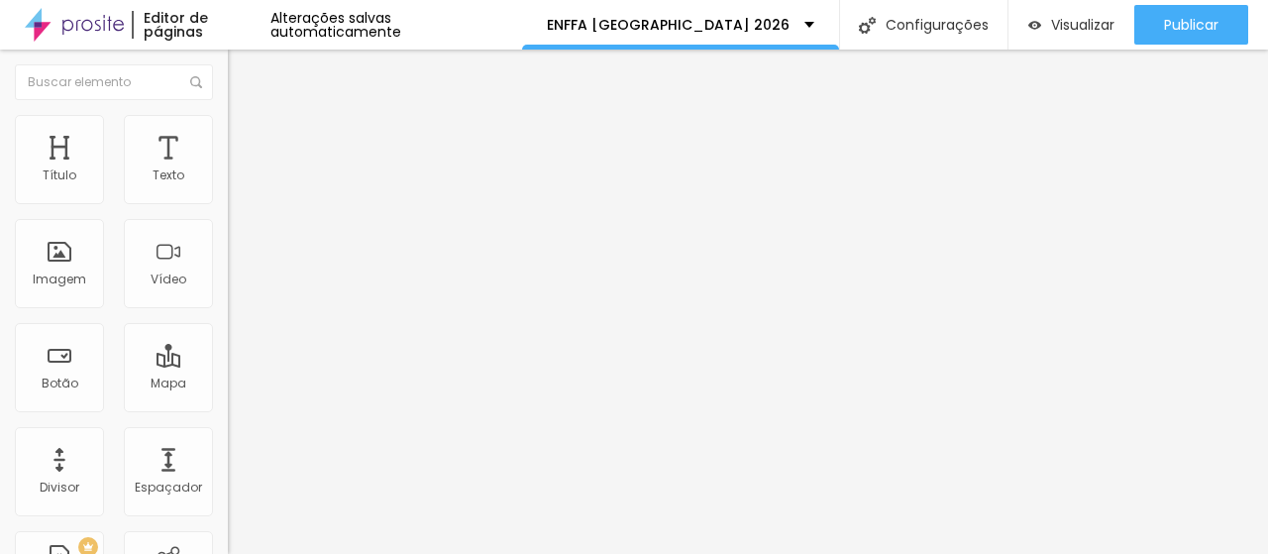
click at [246, 134] on span "Estilo" at bounding box center [261, 128] width 31 height 17
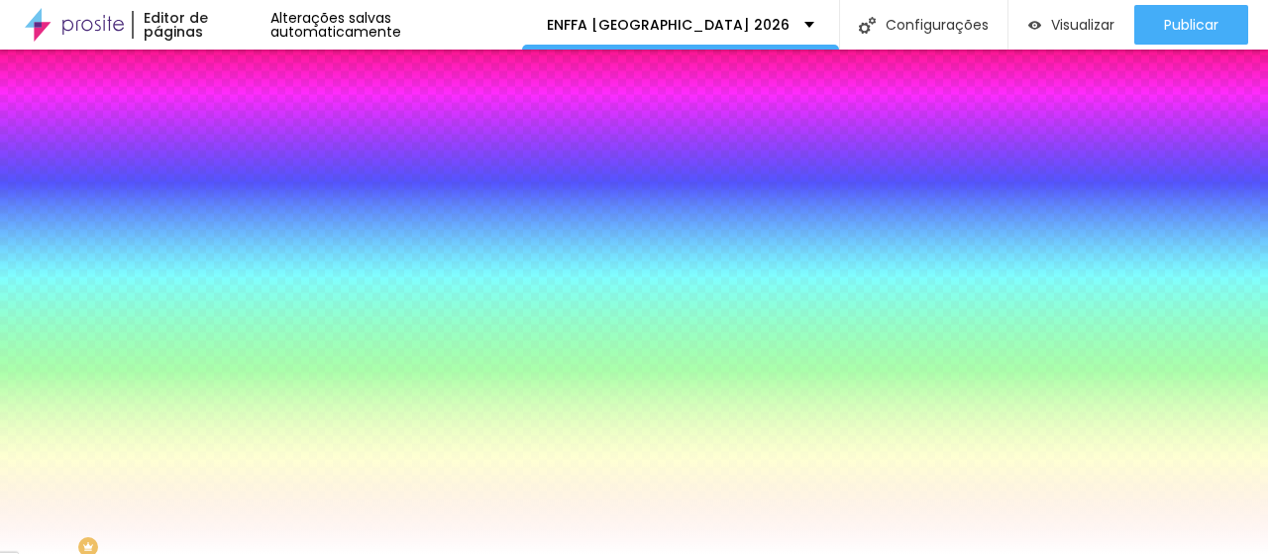
click at [228, 189] on div at bounding box center [342, 189] width 228 height 0
type input "#000000"
drag, startPoint x: 102, startPoint y: 233, endPoint x: 93, endPoint y: 374, distance: 141.9
click at [228, 209] on div at bounding box center [342, 209] width 228 height 0
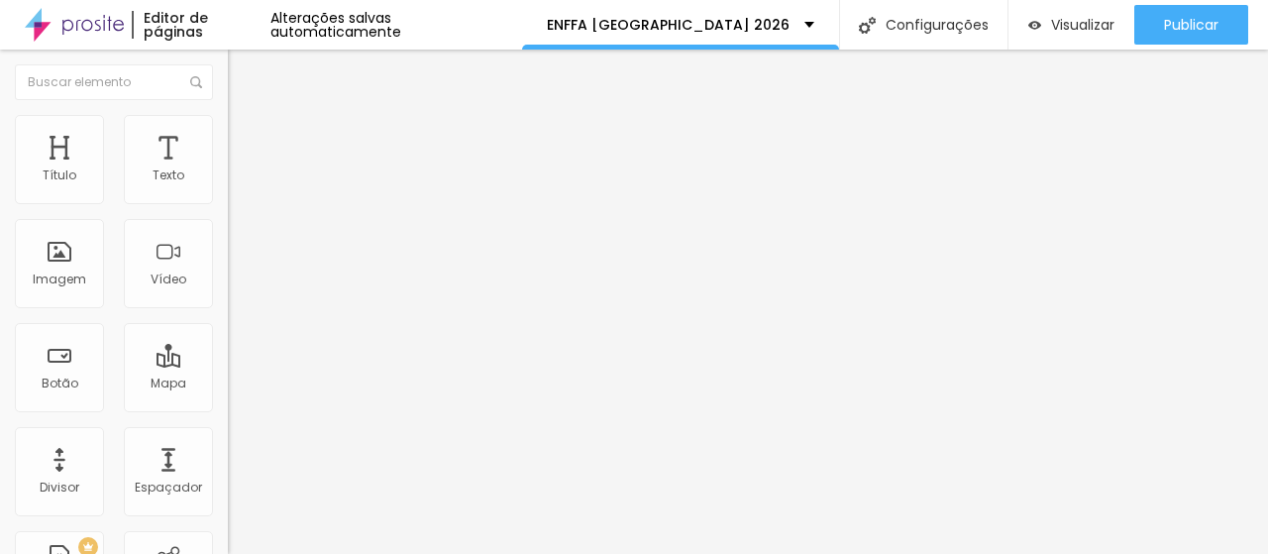
click at [246, 135] on span "Estilo" at bounding box center [261, 128] width 31 height 17
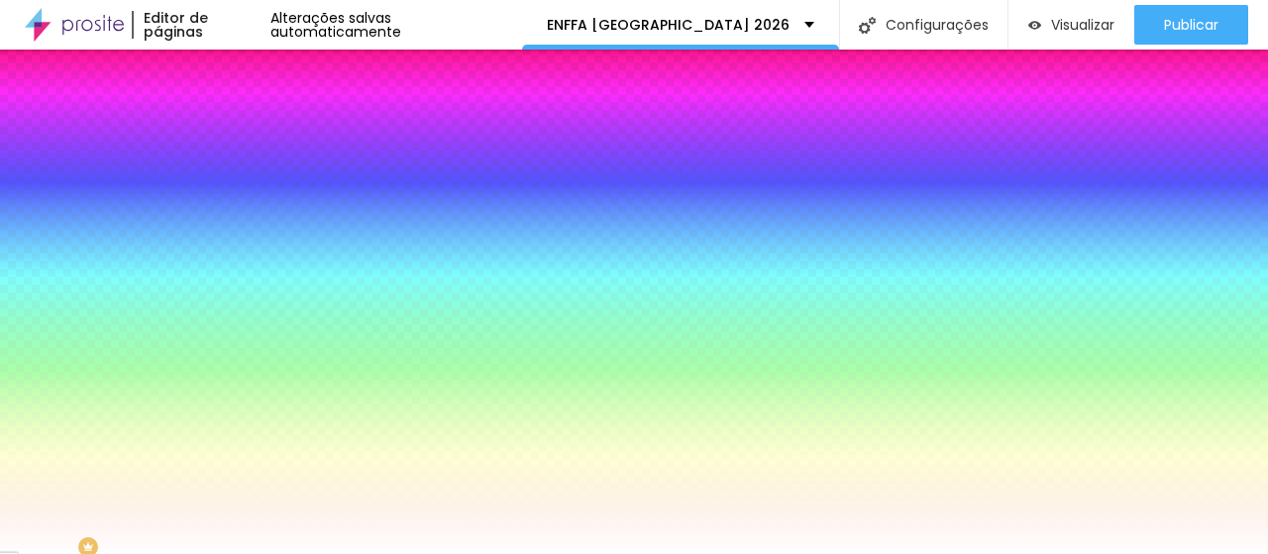
click at [228, 189] on div at bounding box center [342, 189] width 228 height 0
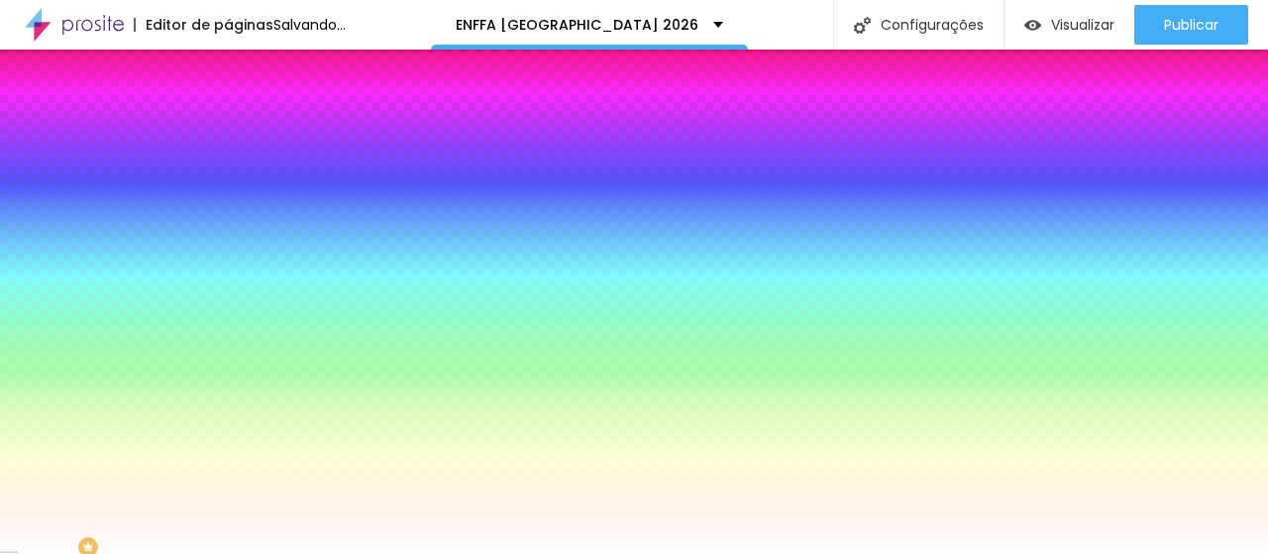
type input "#1A0C0A"
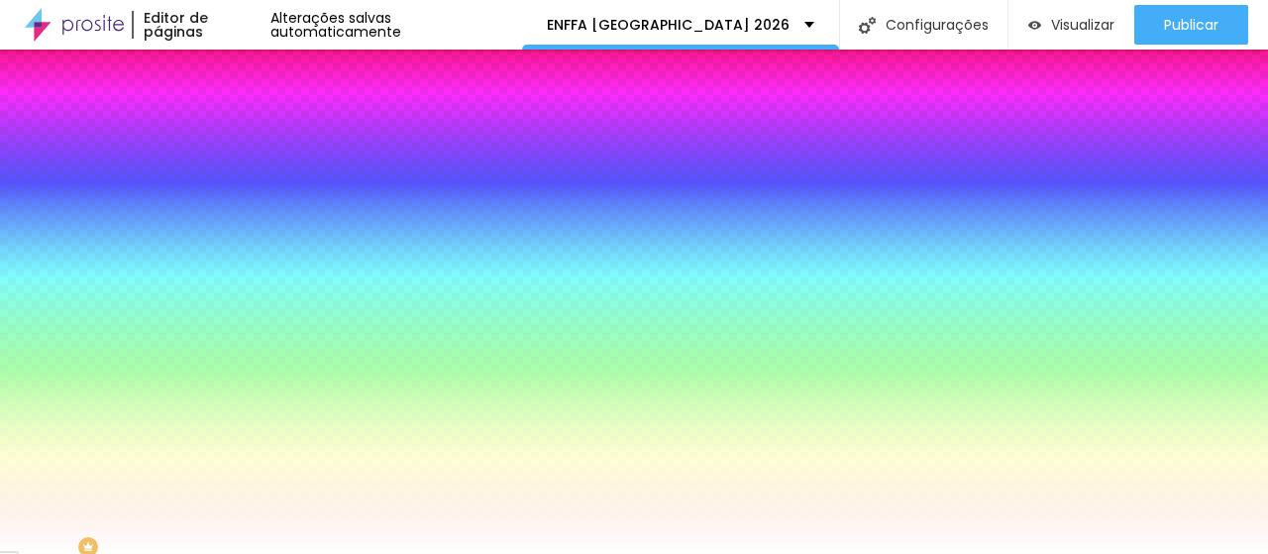
drag, startPoint x: 100, startPoint y: 228, endPoint x: 83, endPoint y: 362, distance: 134.8
click at [83, 362] on div at bounding box center [634, 277] width 1268 height 554
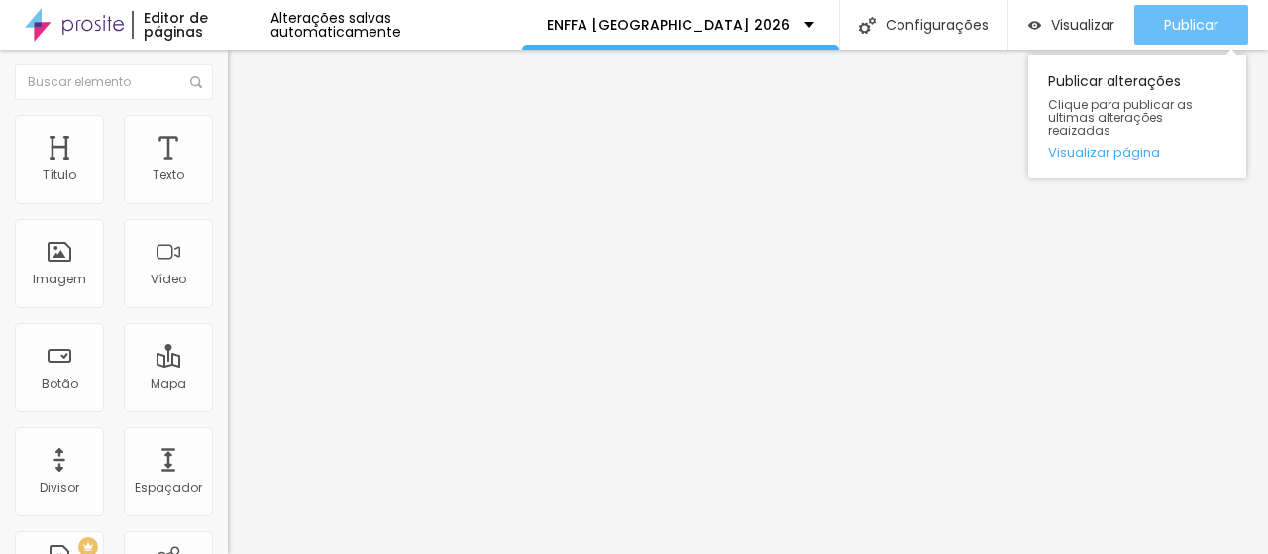
click at [1198, 26] on span "Publicar" at bounding box center [1191, 25] width 54 height 16
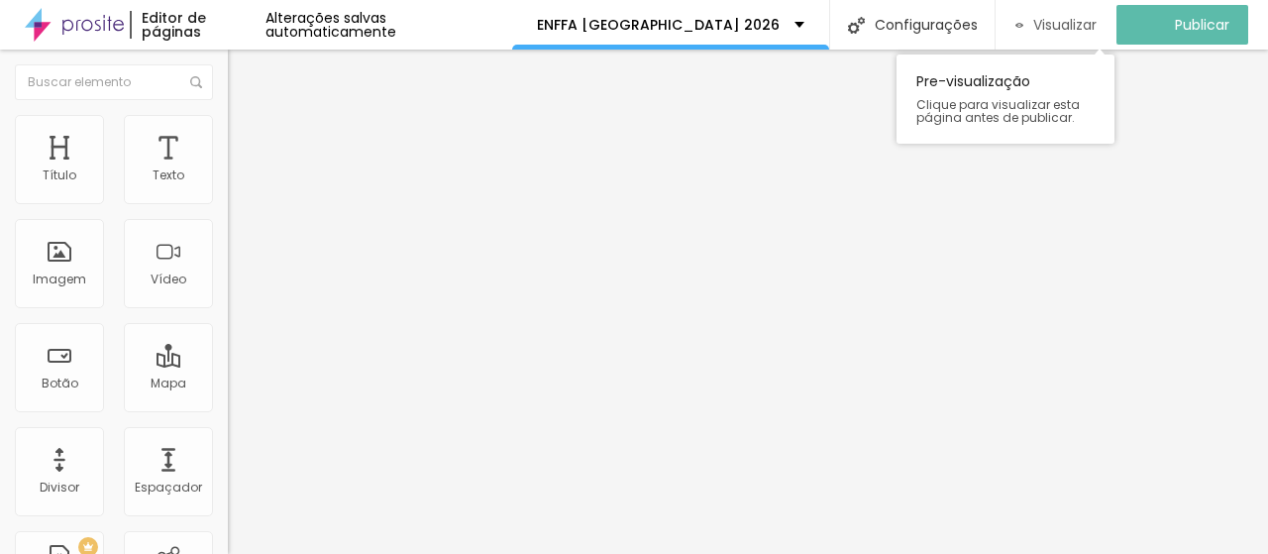
click at [1096, 20] on span "Visualizar" at bounding box center [1064, 25] width 63 height 16
